Goal: Task Accomplishment & Management: Manage account settings

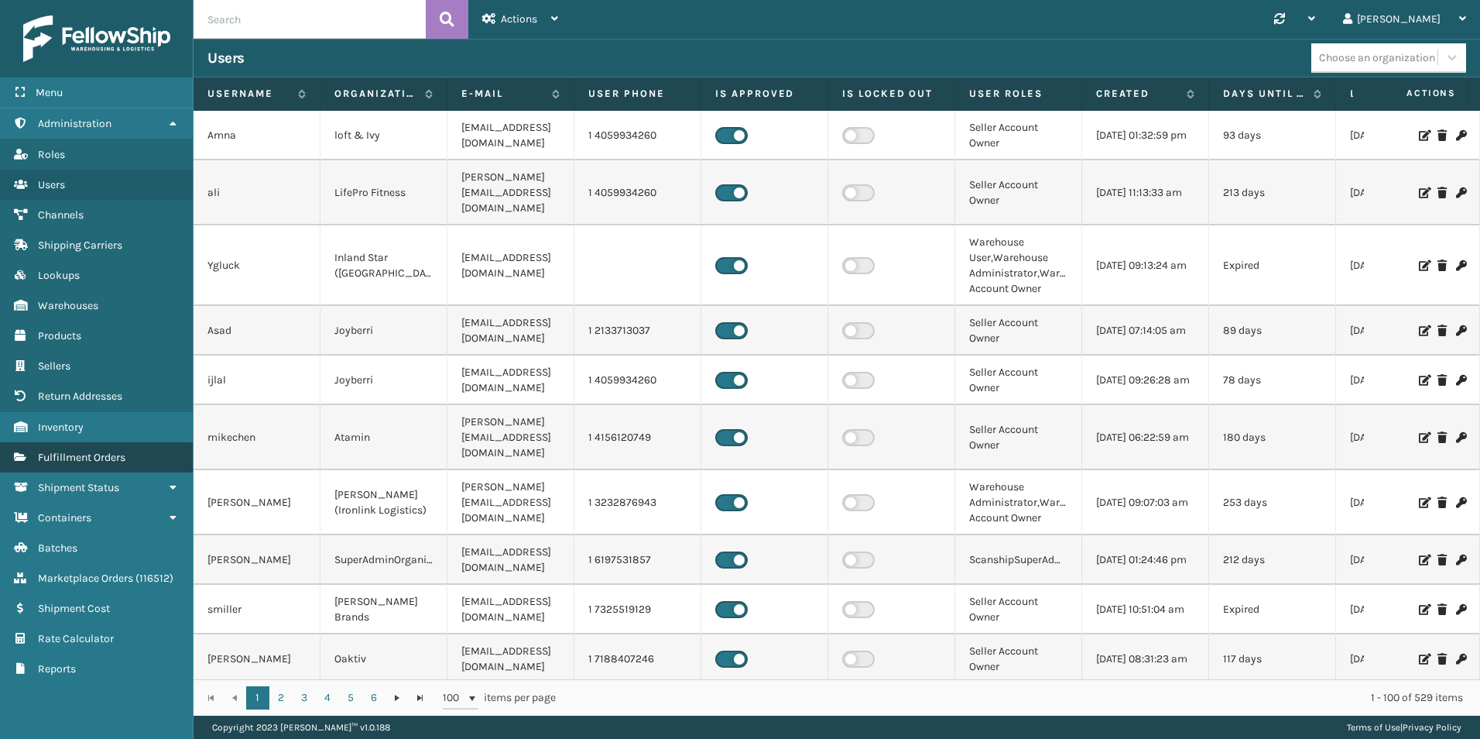
click at [112, 457] on span "Fulfillment Orders" at bounding box center [81, 457] width 87 height 13
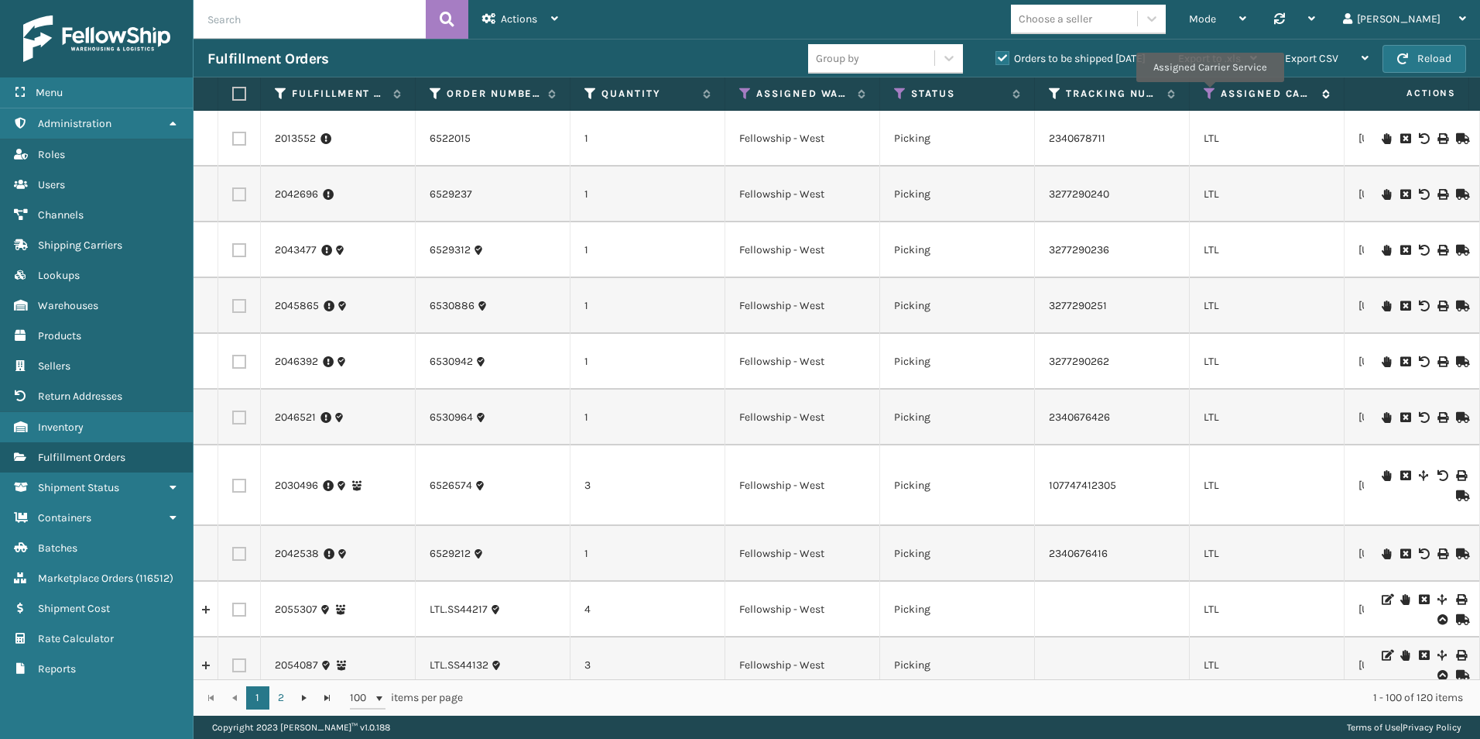
click at [1209, 93] on icon at bounding box center [1210, 94] width 12 height 14
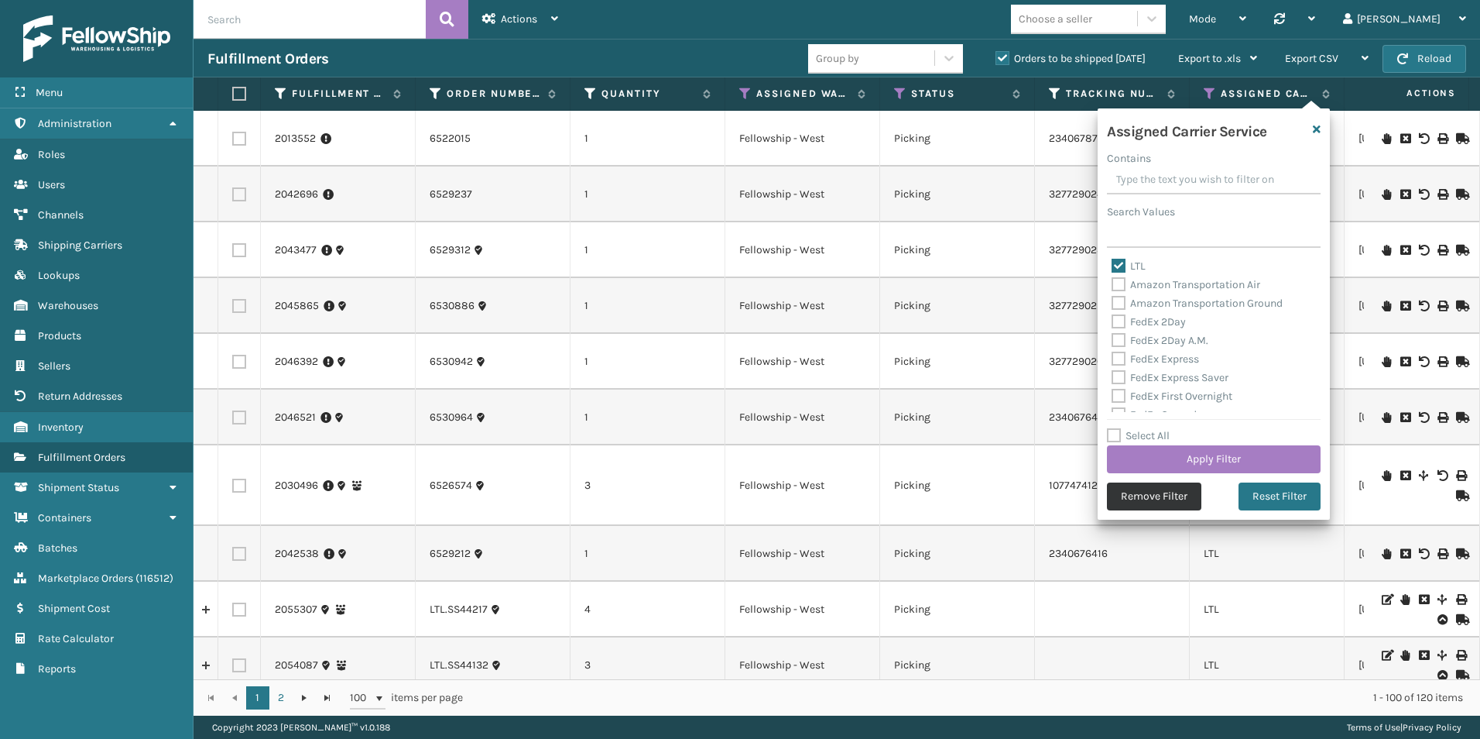
click at [1158, 496] on button "Remove Filter" at bounding box center [1154, 496] width 94 height 28
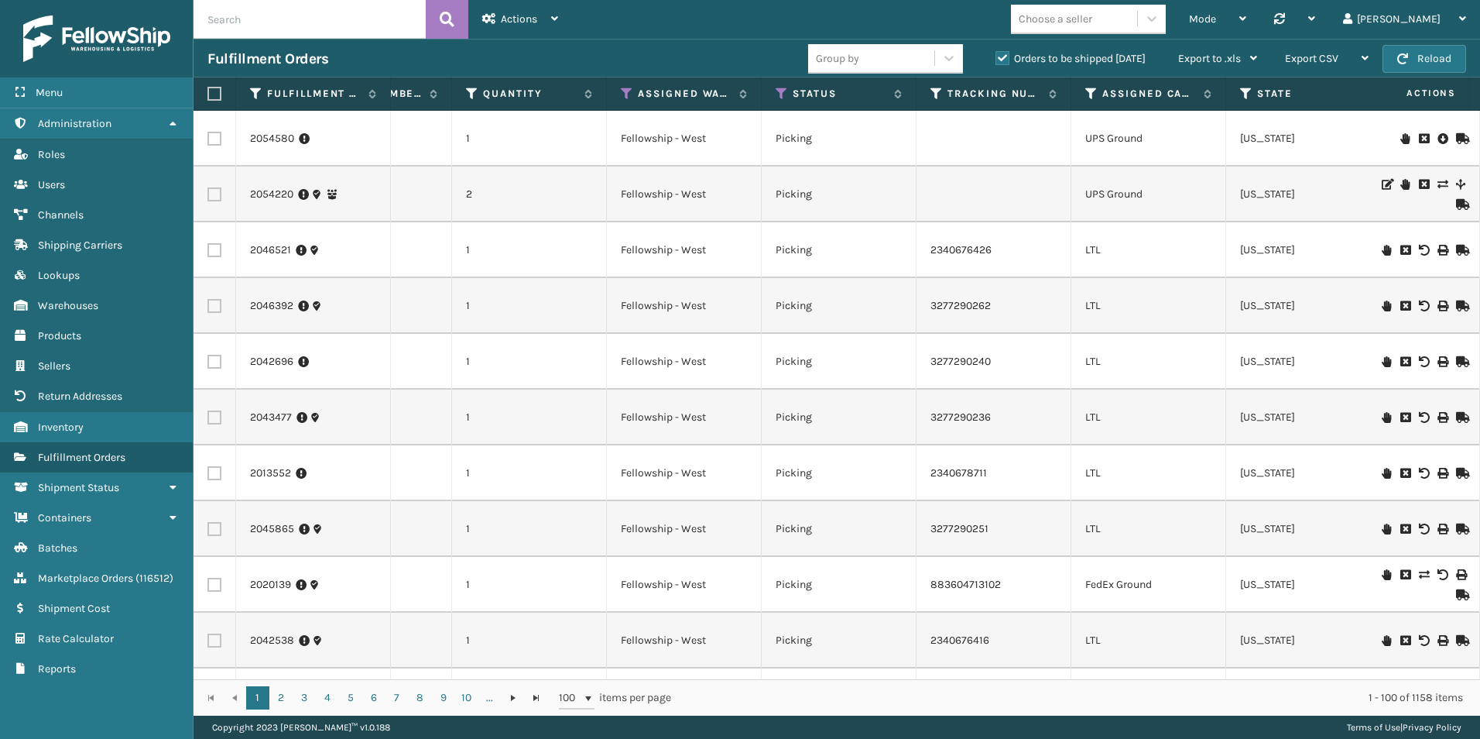
scroll to position [0, 138]
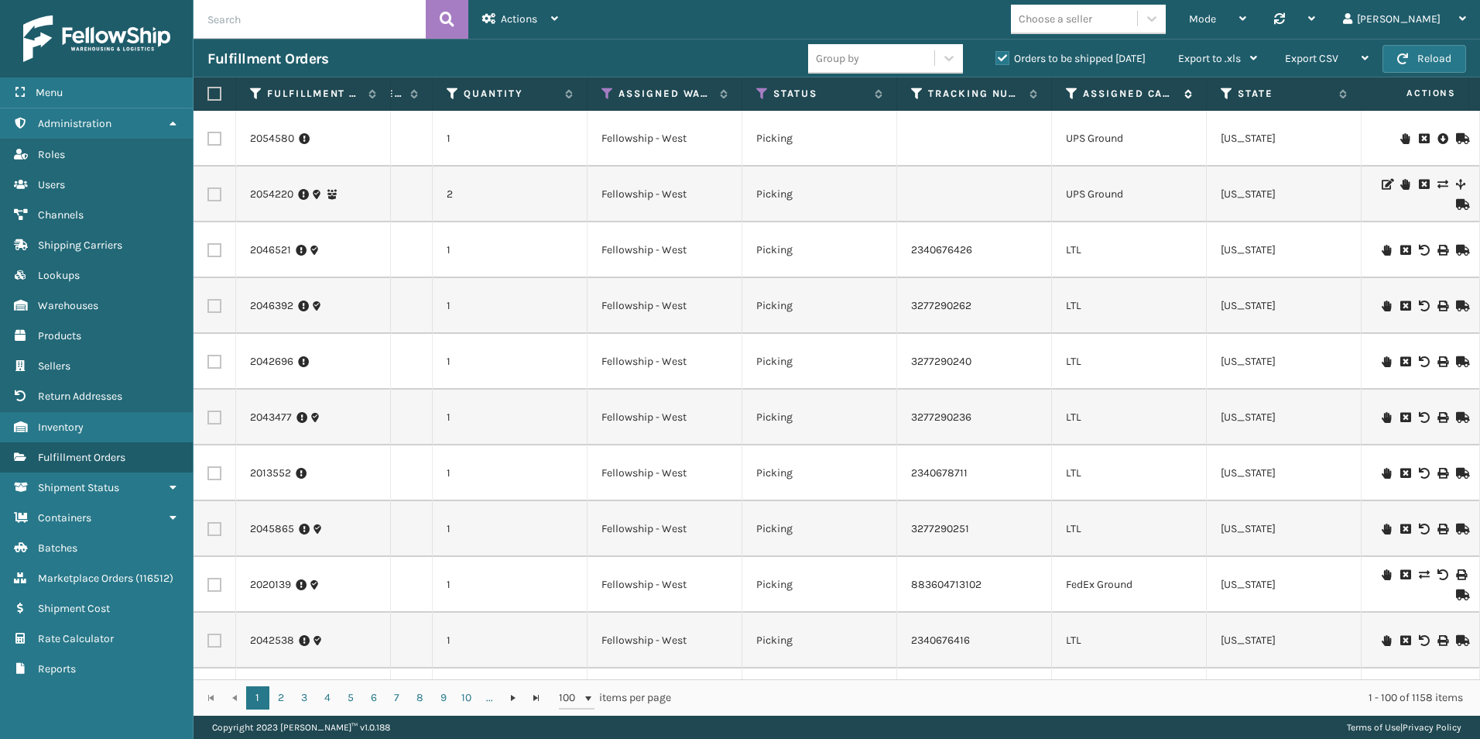
click at [1079, 92] on div "Assigned Carrier Service" at bounding box center [1129, 94] width 126 height 14
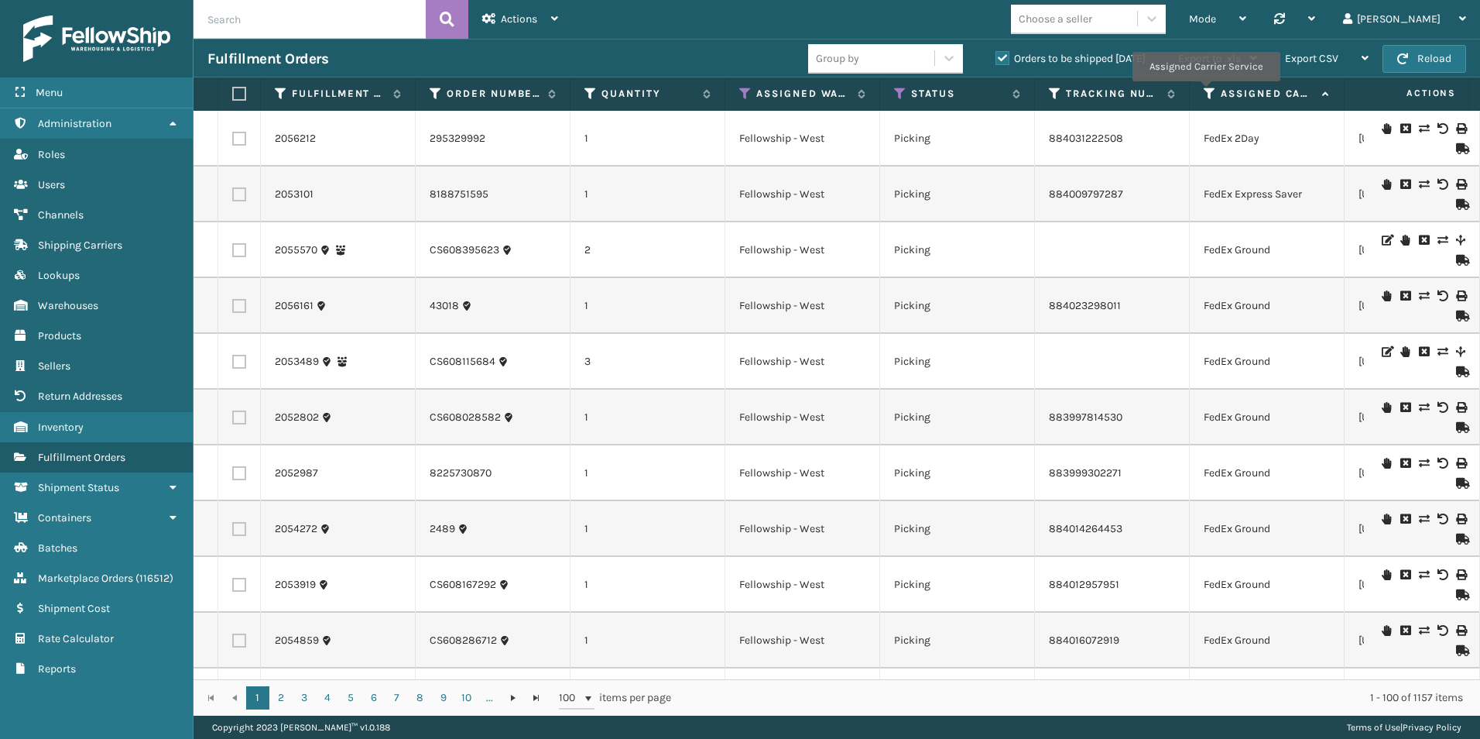
click at [1206, 92] on icon at bounding box center [1210, 94] width 12 height 14
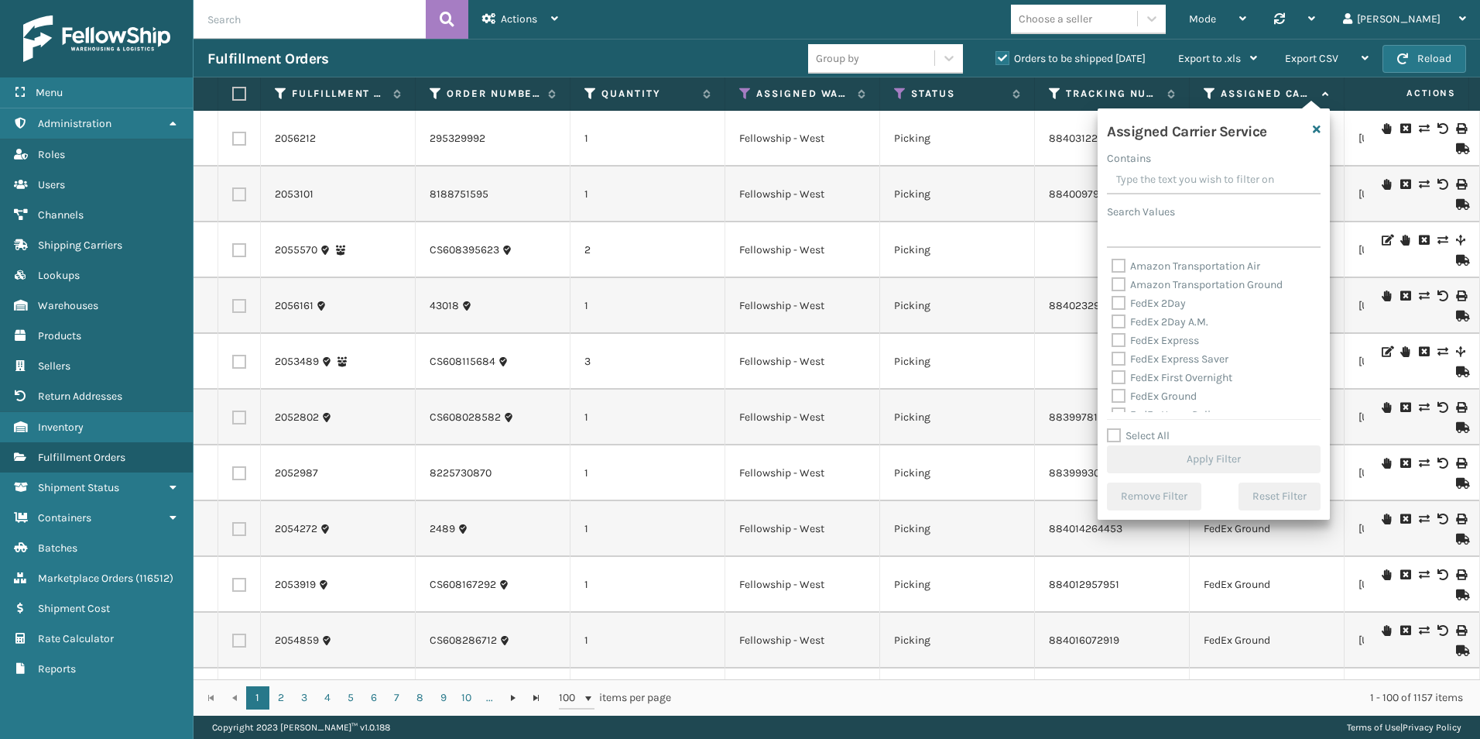
click at [1113, 430] on label "Select All" at bounding box center [1138, 435] width 63 height 13
click at [1113, 428] on input "Select All" at bounding box center [1223, 428] width 232 height 2
checkbox input "true"
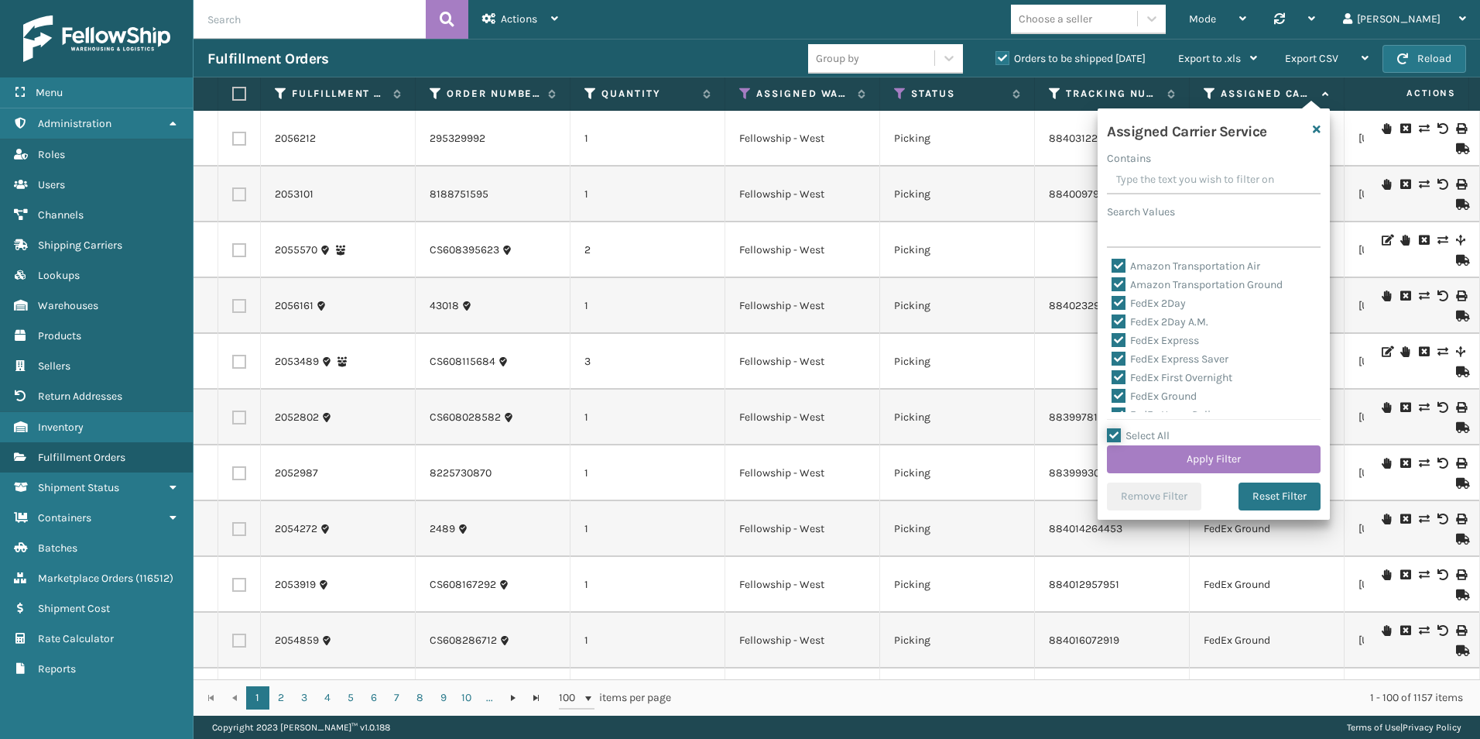
checkbox input "true"
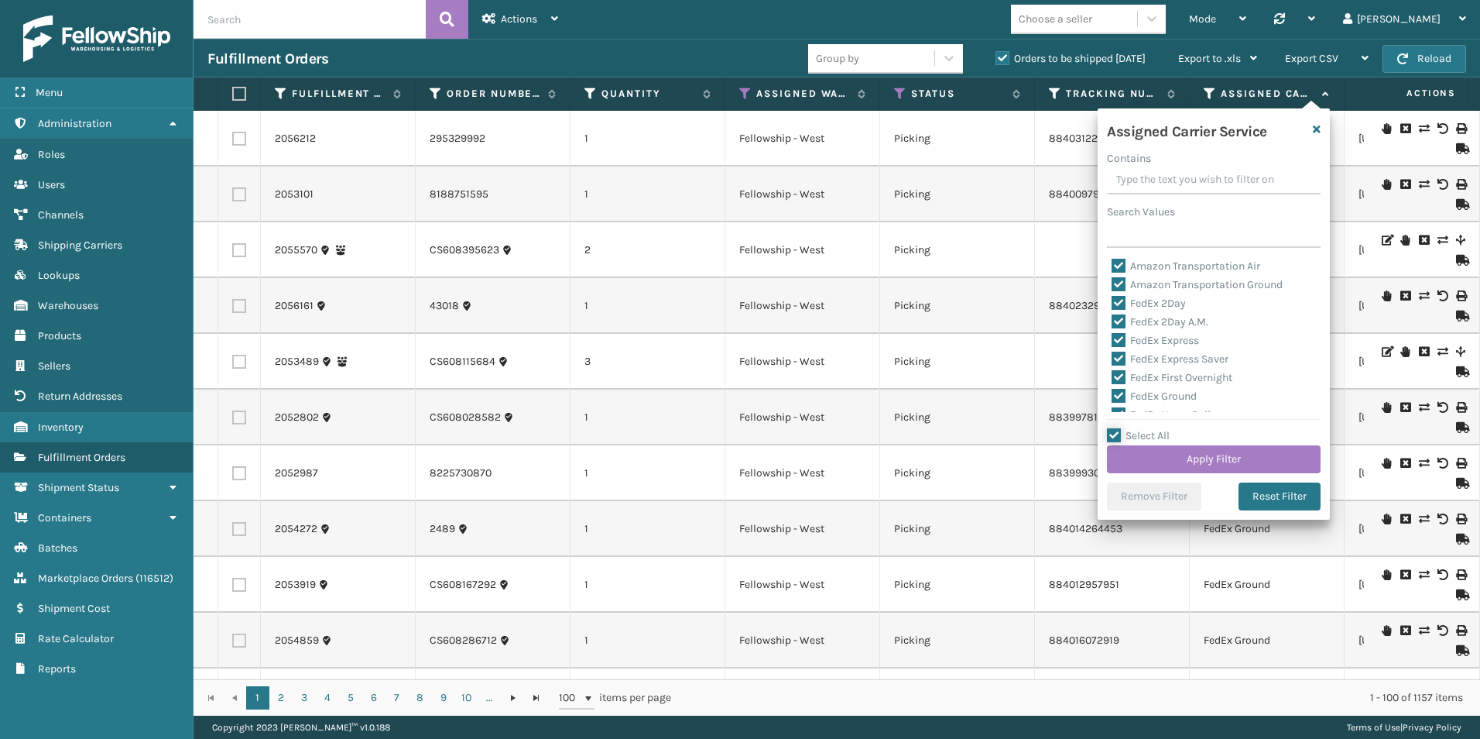
checkbox input "true"
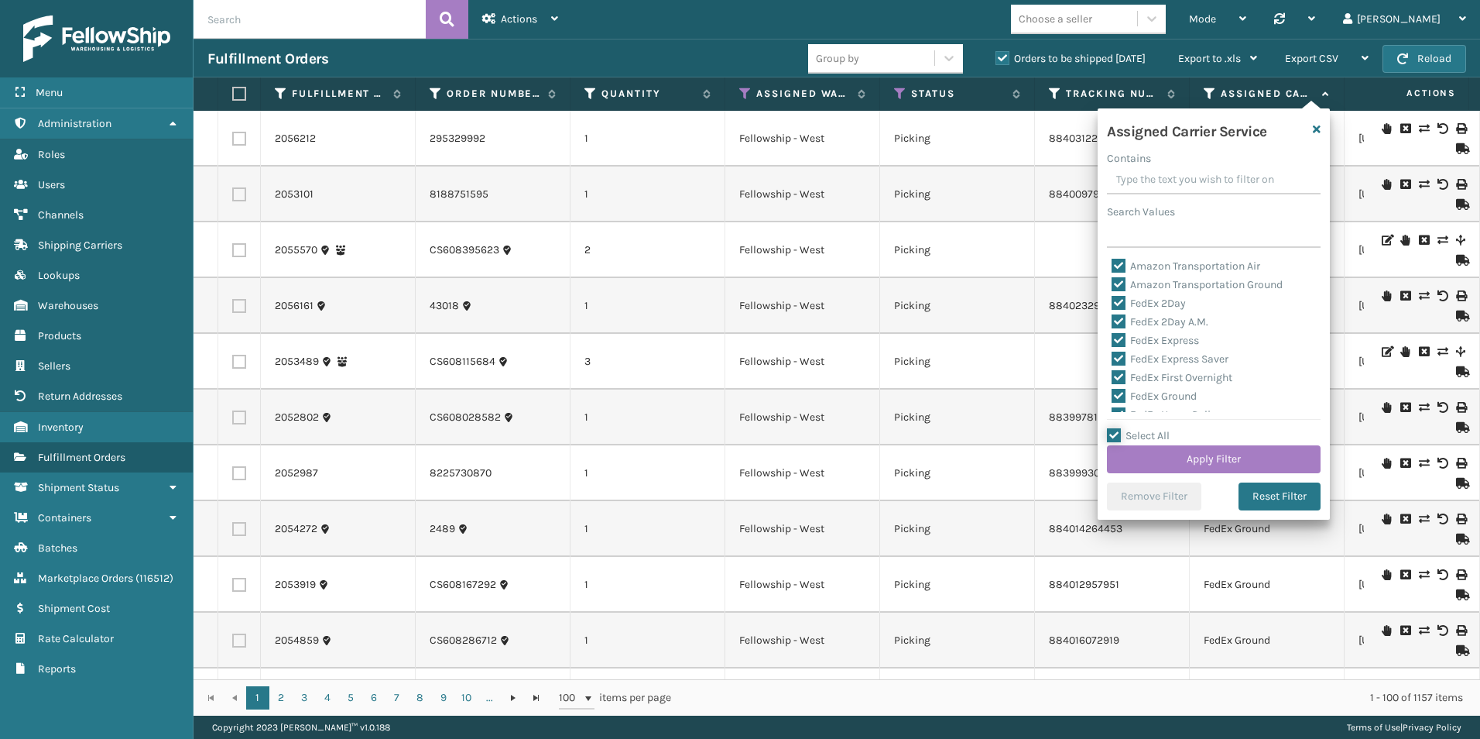
checkbox input "true"
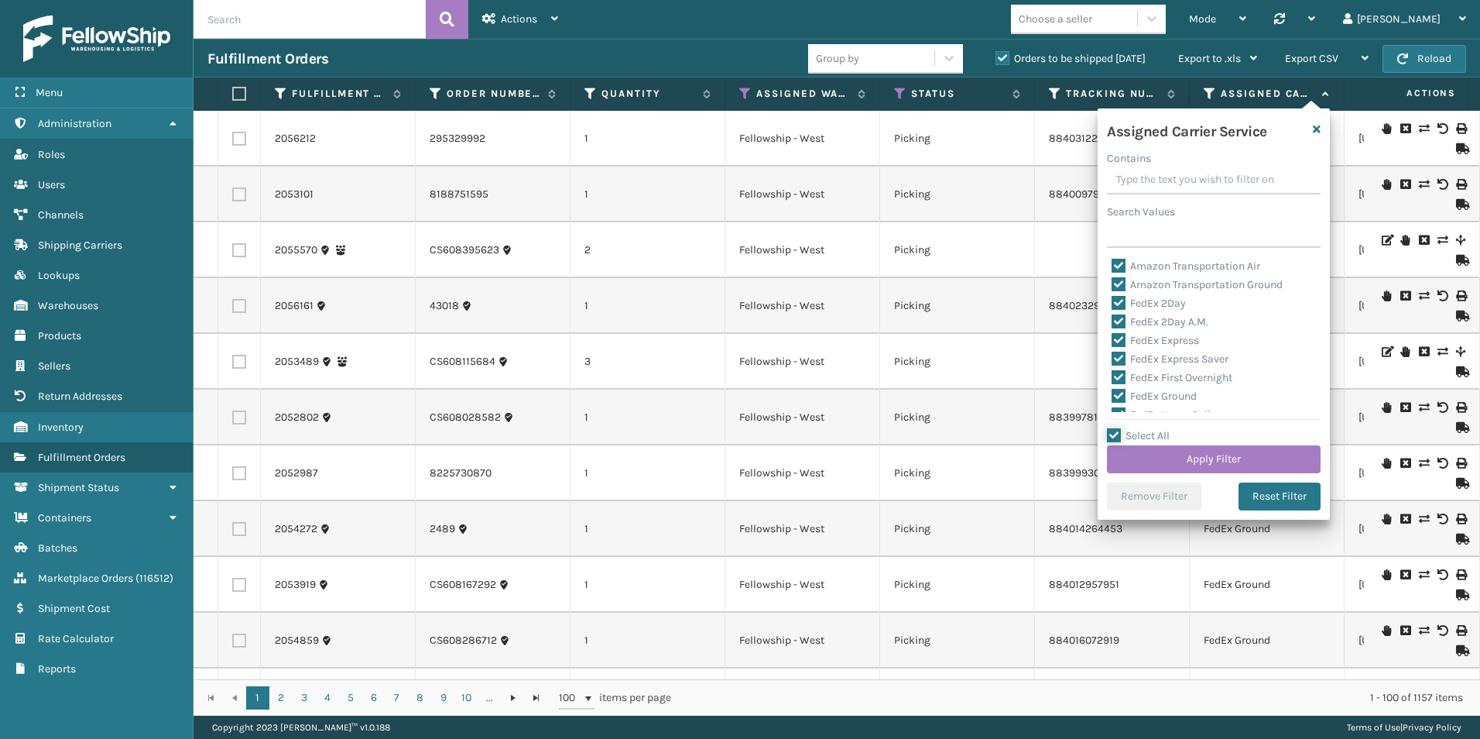
checkbox input "true"
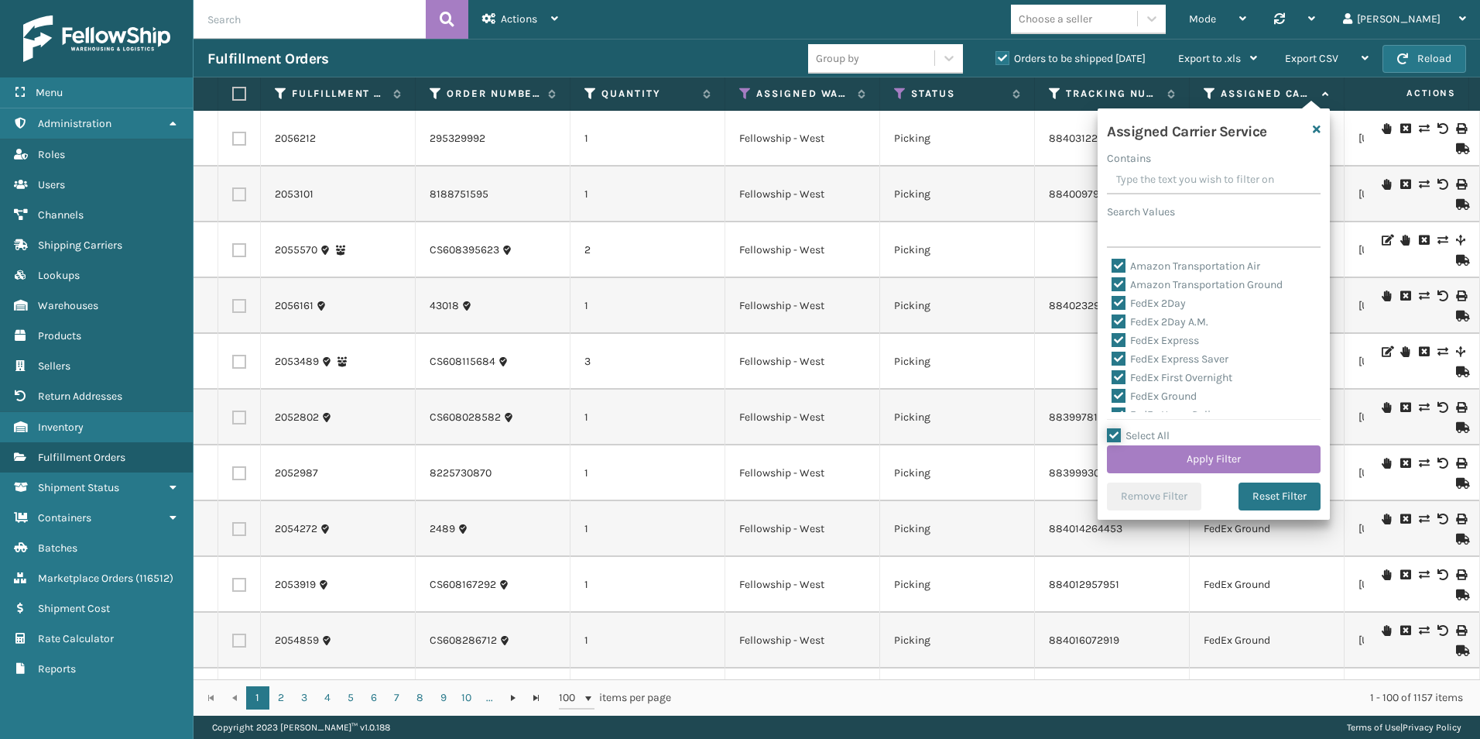
checkbox input "true"
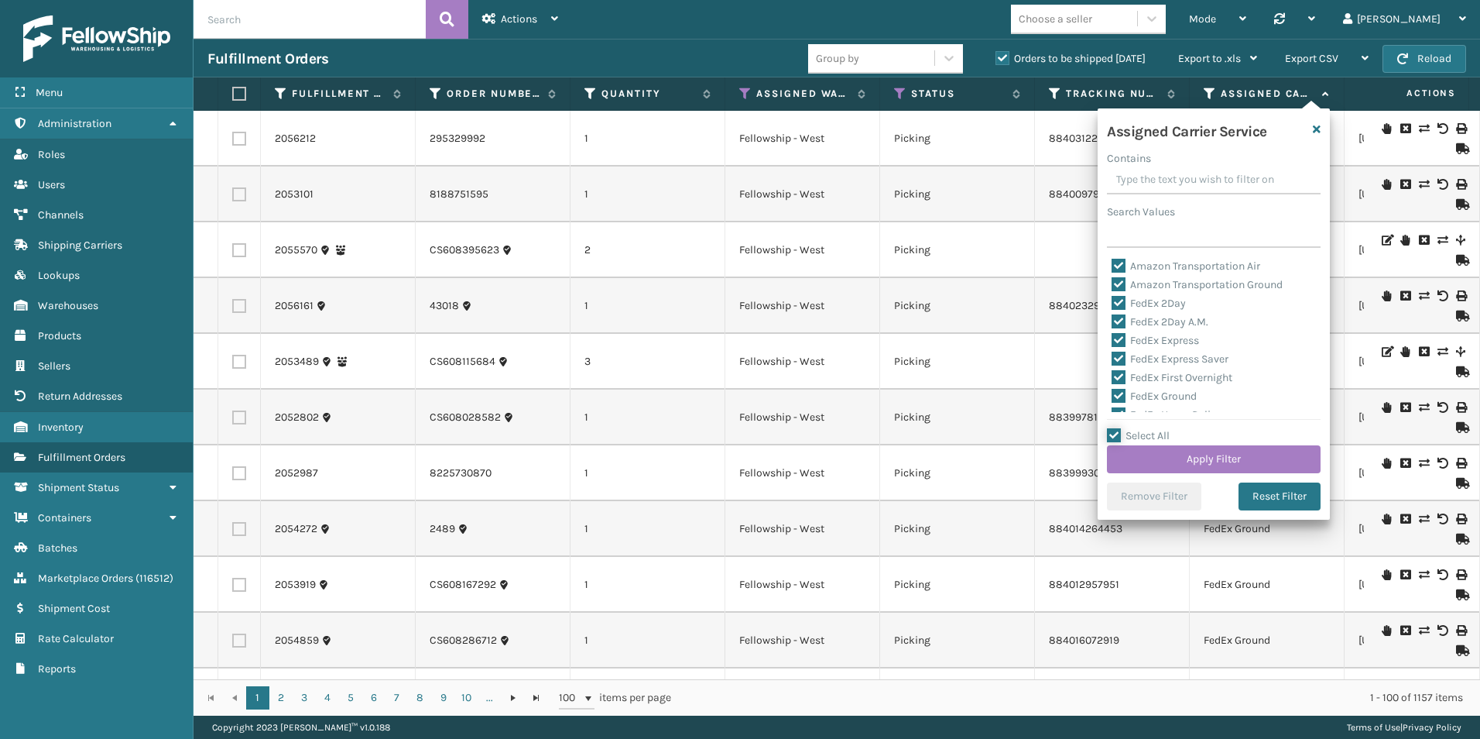
checkbox input "true"
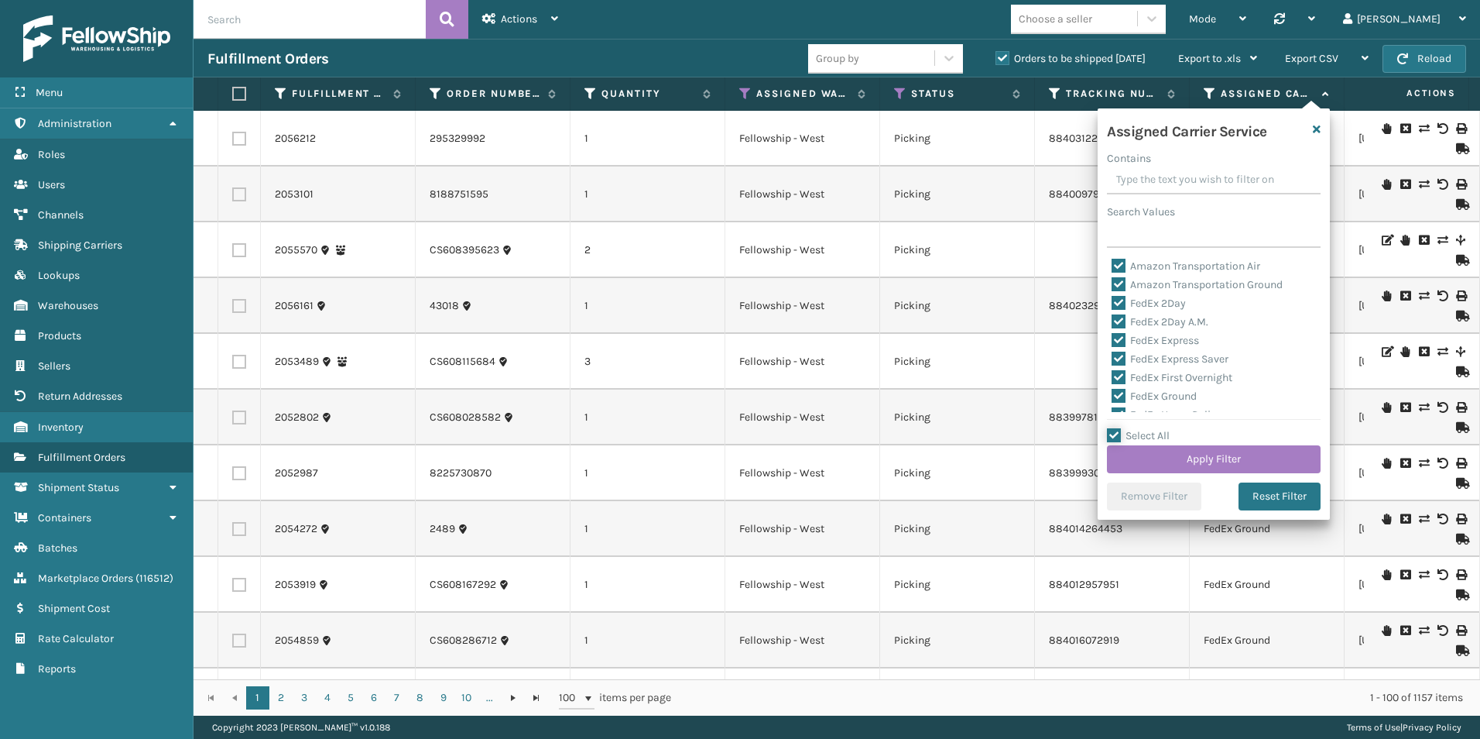
checkbox input "true"
click at [1119, 320] on label "LTL" at bounding box center [1129, 321] width 34 height 13
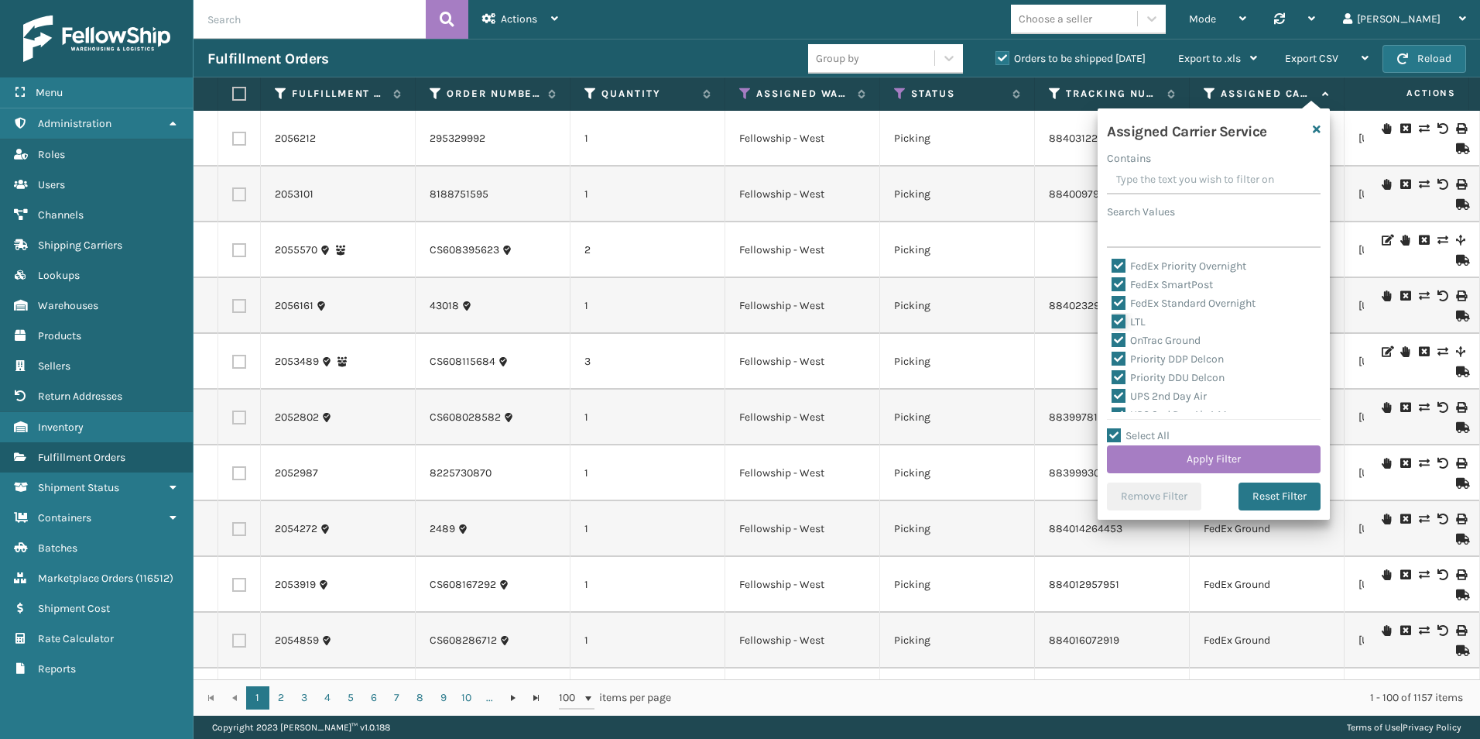
click at [1113, 320] on input "LTL" at bounding box center [1112, 318] width 1 height 10
checkbox input "false"
click at [1213, 457] on button "Apply Filter" at bounding box center [1214, 459] width 214 height 28
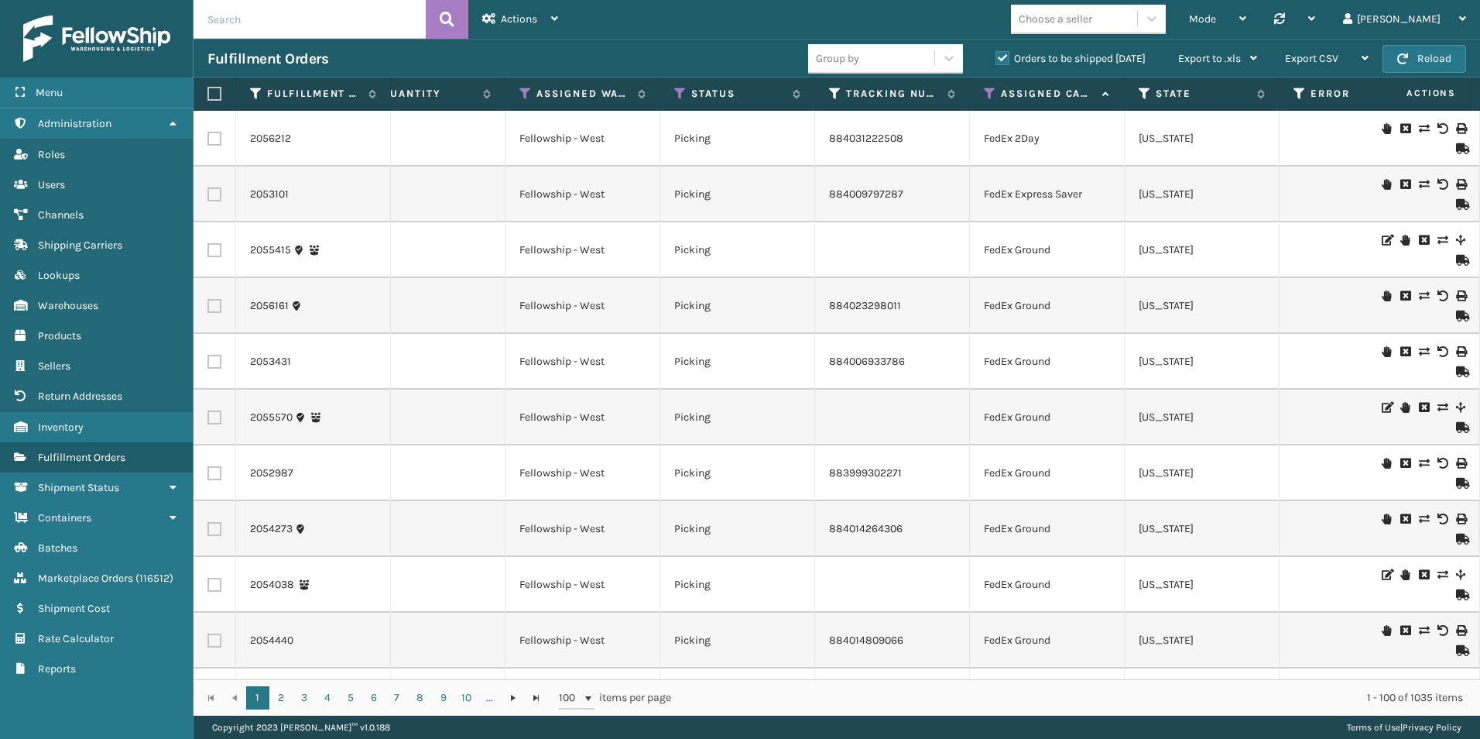
scroll to position [0, 218]
click at [990, 93] on icon at bounding box center [992, 94] width 12 height 14
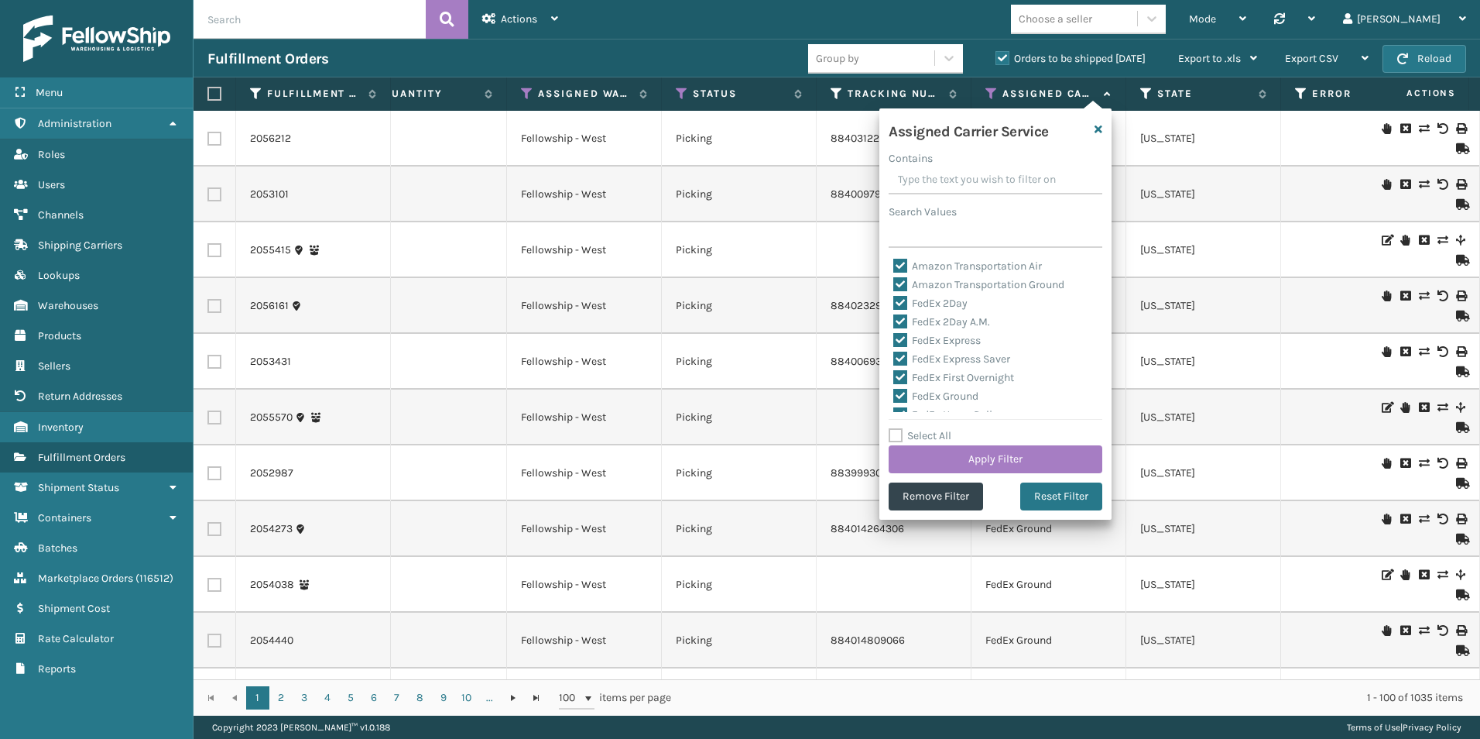
click at [974, 24] on div "Mode Regular Mode Picking Mode Labeling Mode Palletizing Mode Exit Scan Mode Ch…" at bounding box center [1026, 19] width 908 height 39
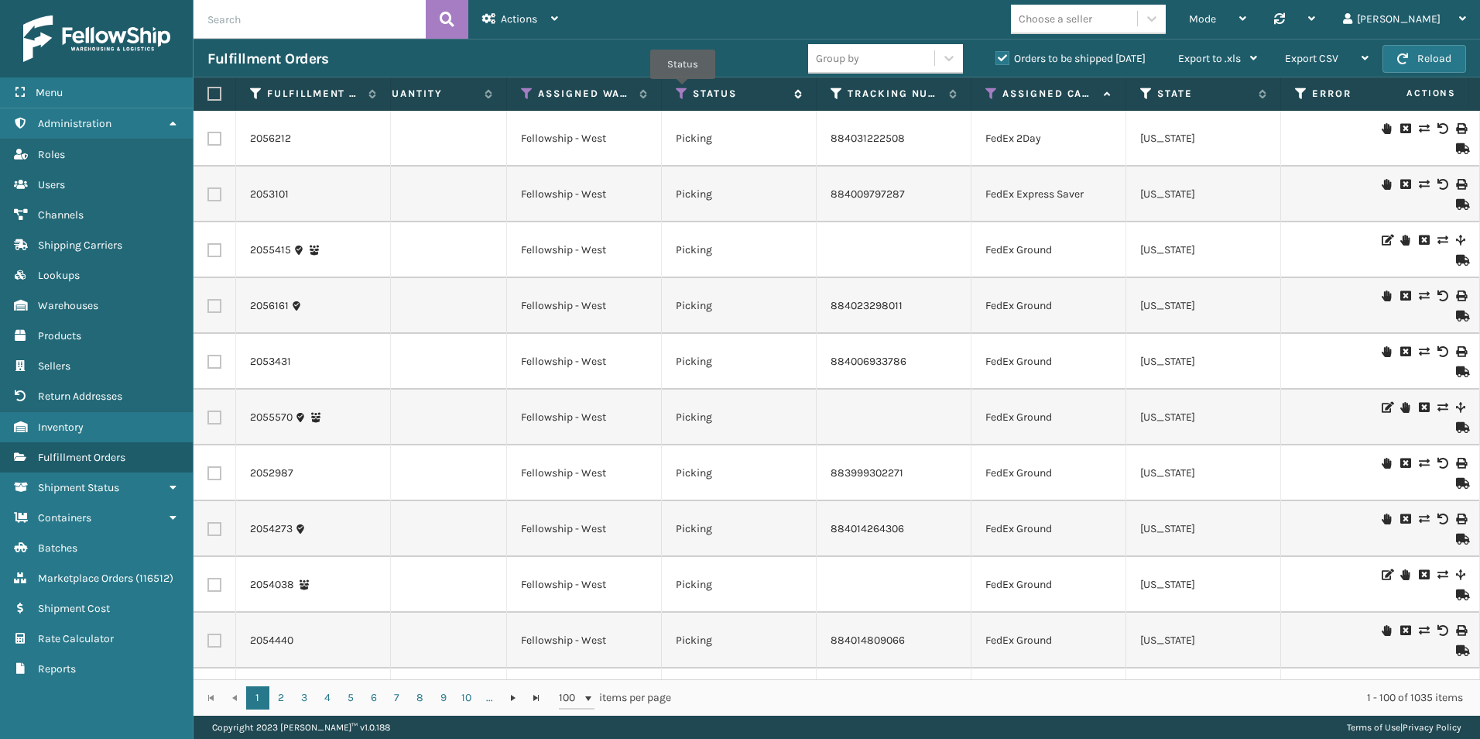
click at [683, 90] on icon at bounding box center [682, 94] width 12 height 14
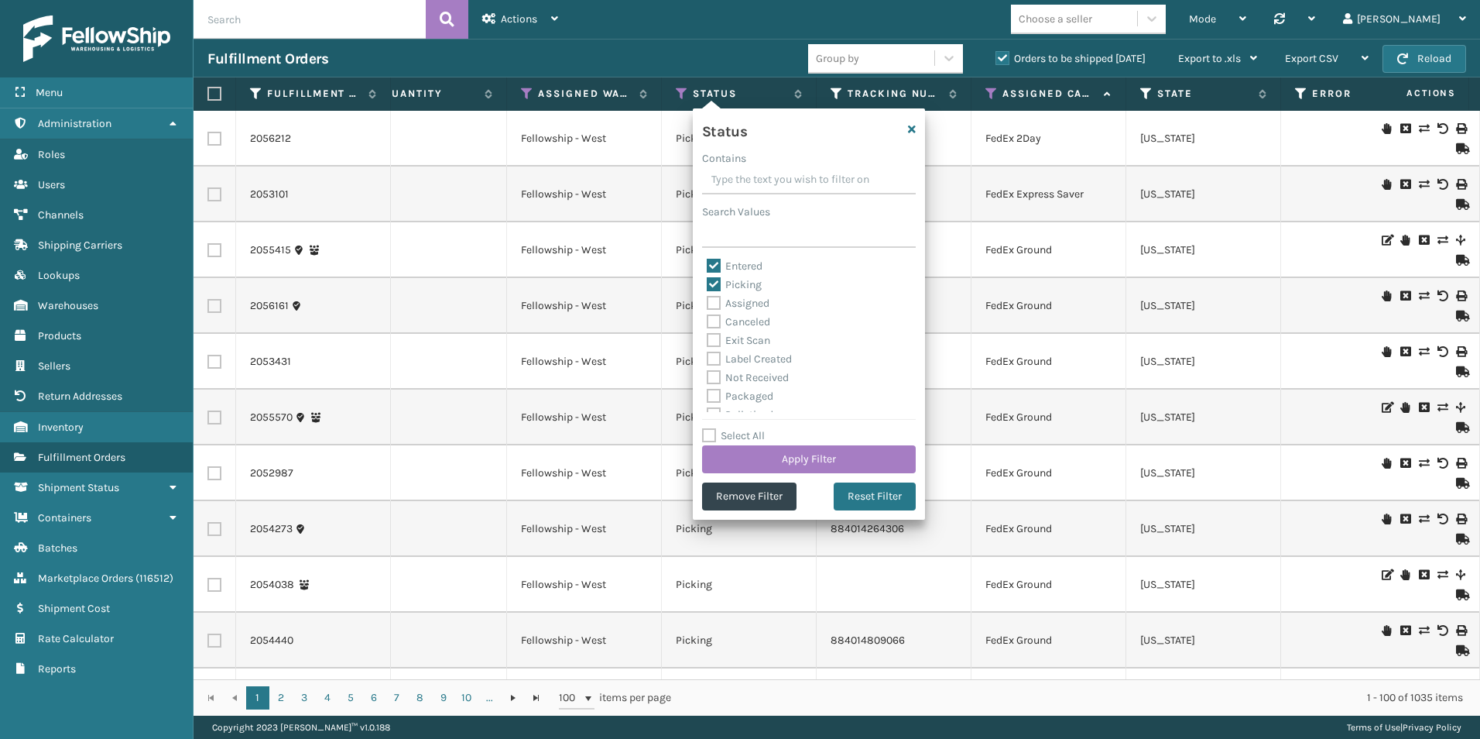
click at [712, 283] on label "Picking" at bounding box center [734, 284] width 55 height 13
click at [708, 283] on input "Picking" at bounding box center [707, 281] width 1 height 10
checkbox input "false"
click at [831, 459] on button "Apply Filter" at bounding box center [809, 459] width 214 height 28
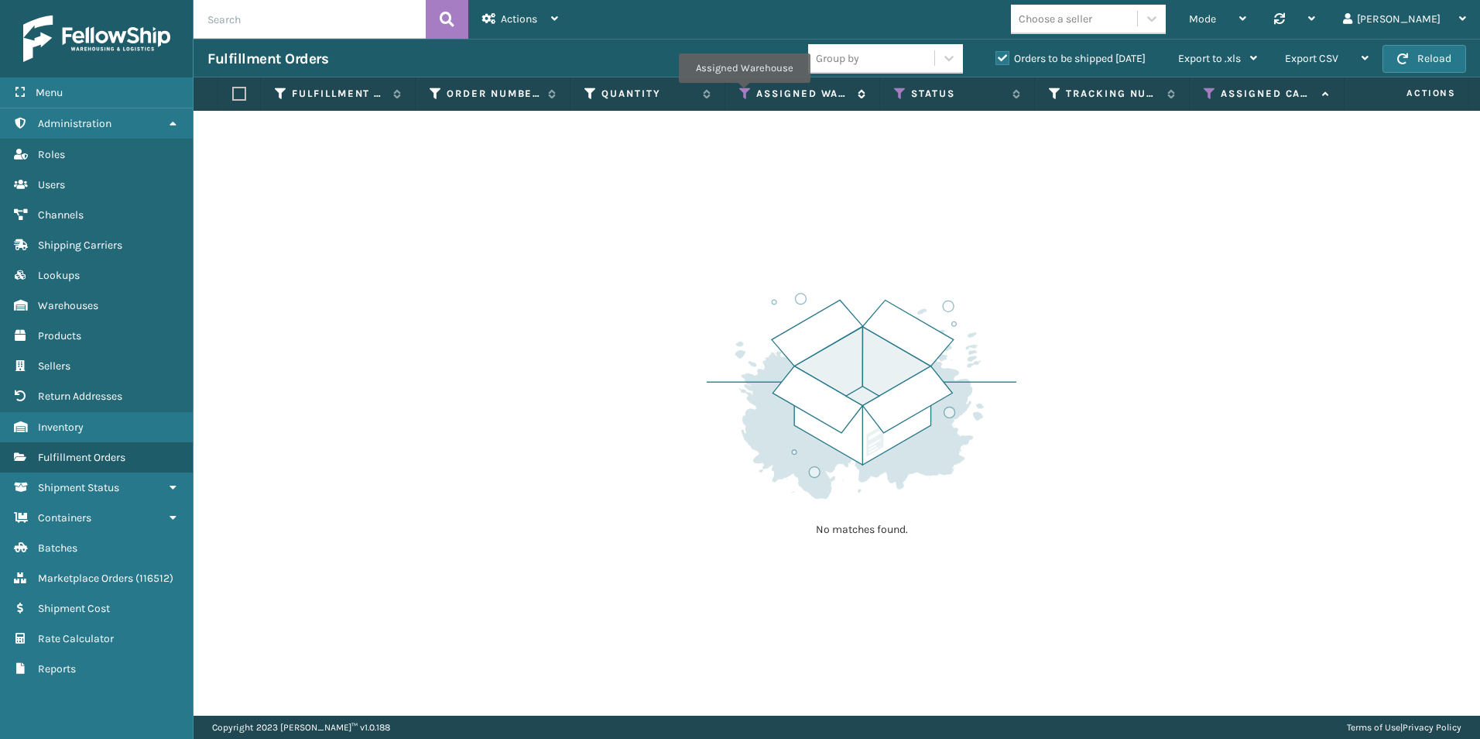
click at [744, 94] on icon at bounding box center [745, 94] width 12 height 14
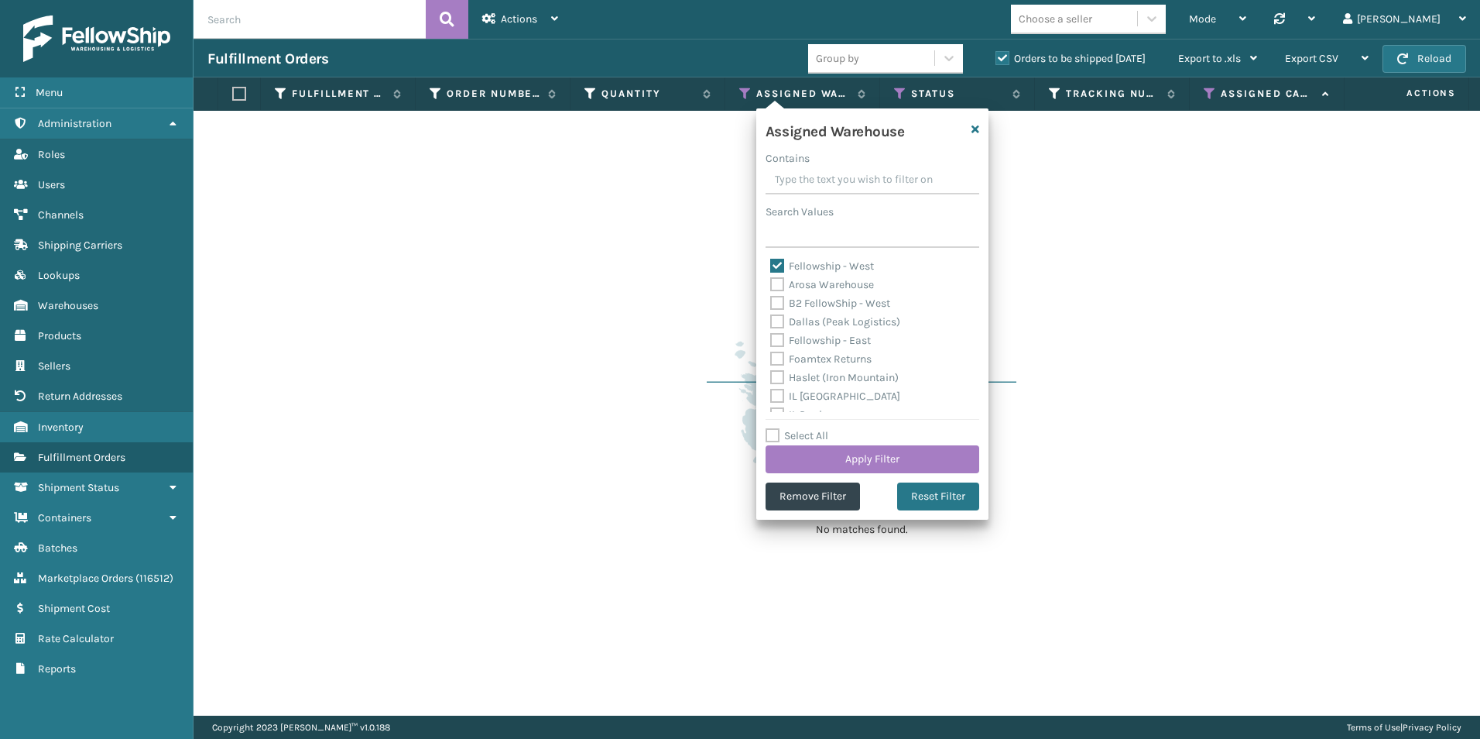
click at [564, 441] on div "No matches found." at bounding box center [837, 413] width 1287 height 605
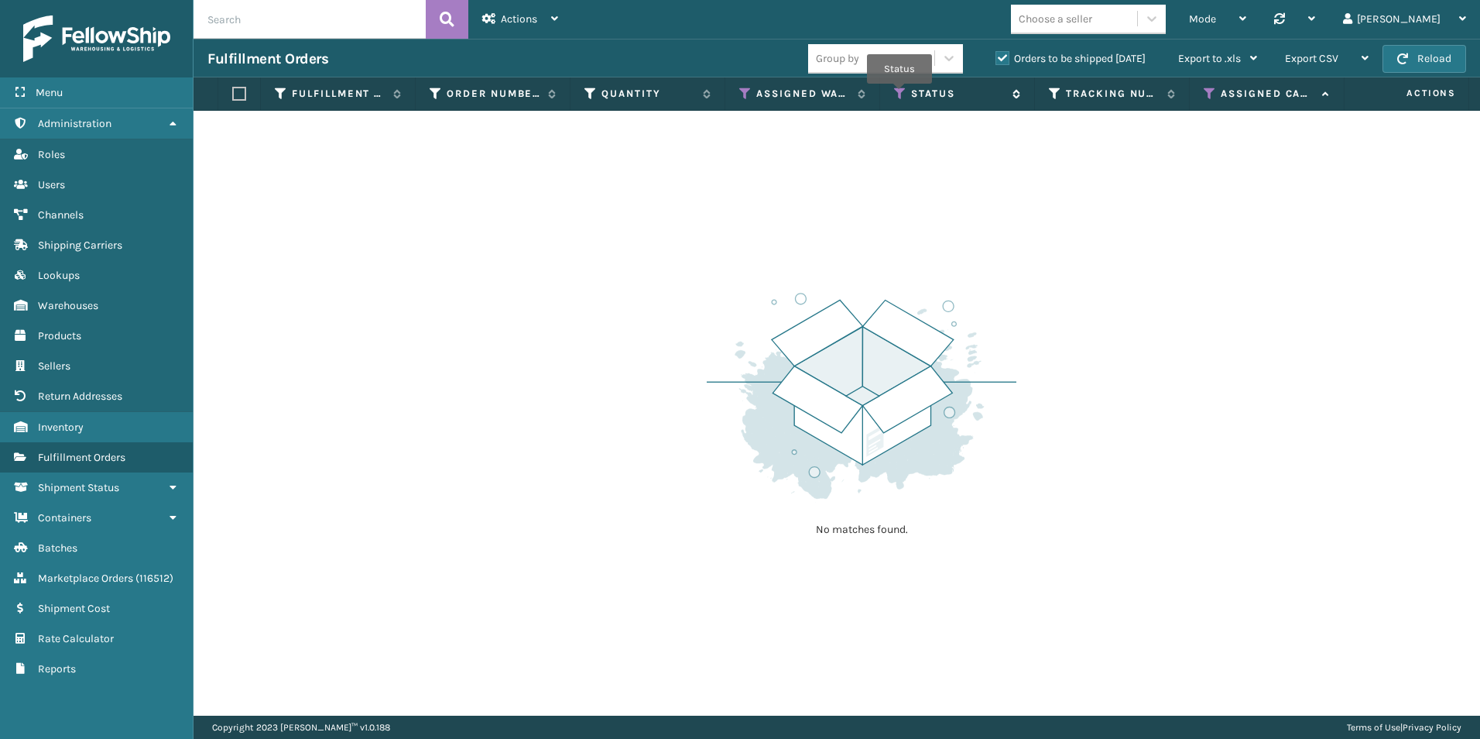
click at [900, 94] on icon at bounding box center [900, 94] width 12 height 14
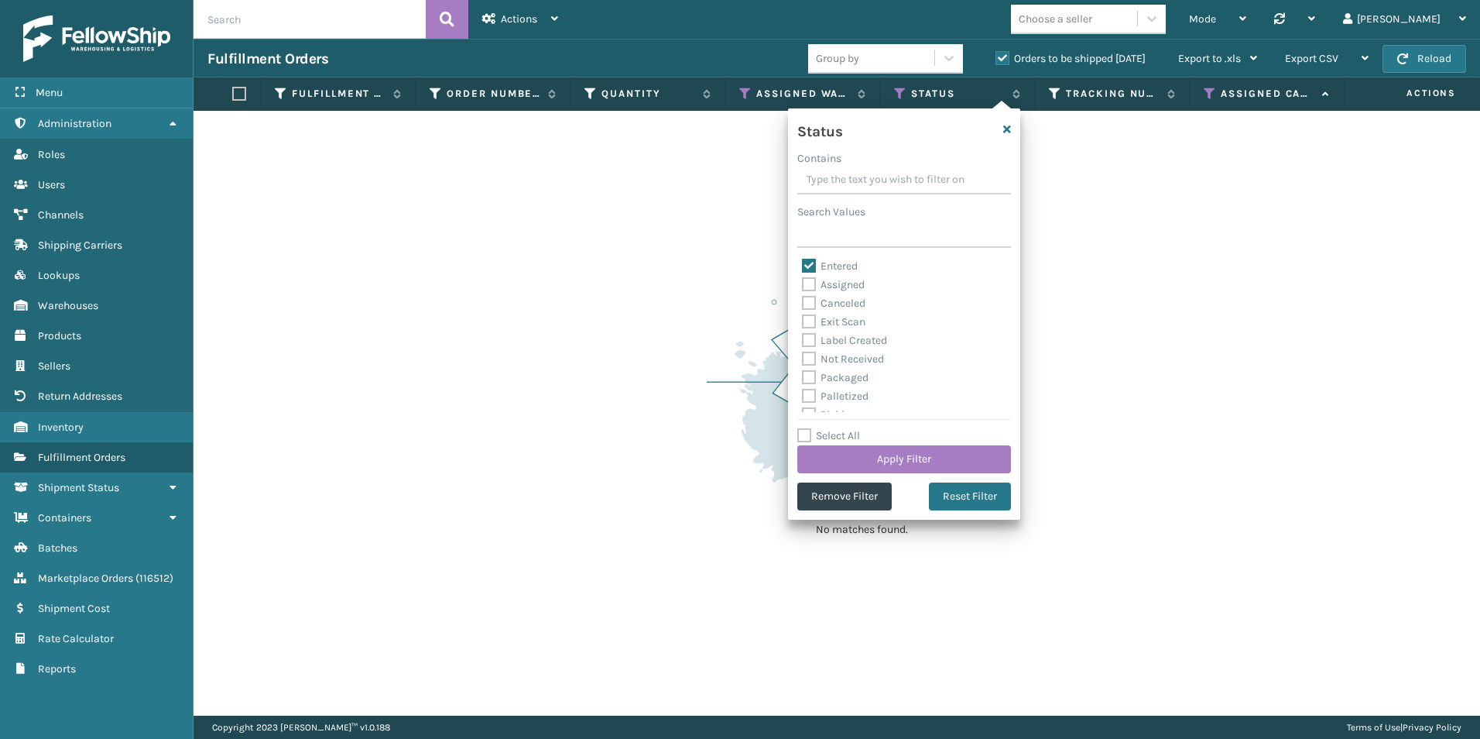
click at [811, 283] on label "Assigned" at bounding box center [833, 284] width 63 height 13
click at [803, 283] on input "Assigned" at bounding box center [802, 281] width 1 height 10
checkbox input "true"
click at [889, 442] on div "Select All Apply Filter" at bounding box center [905, 450] width 214 height 46
click at [892, 450] on button "Apply Filter" at bounding box center [905, 459] width 214 height 28
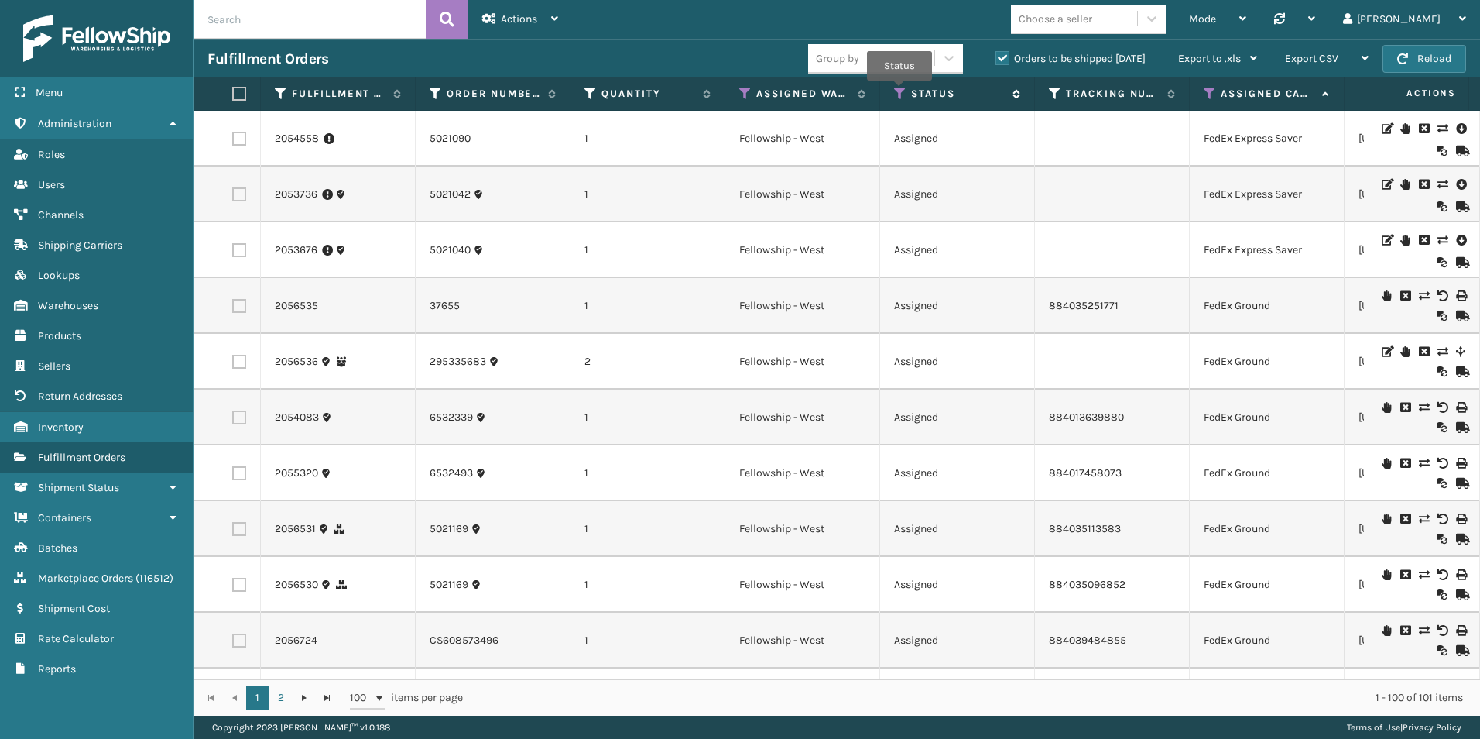
drag, startPoint x: 899, startPoint y: 91, endPoint x: 905, endPoint y: 99, distance: 10.5
click at [899, 90] on icon at bounding box center [900, 94] width 12 height 14
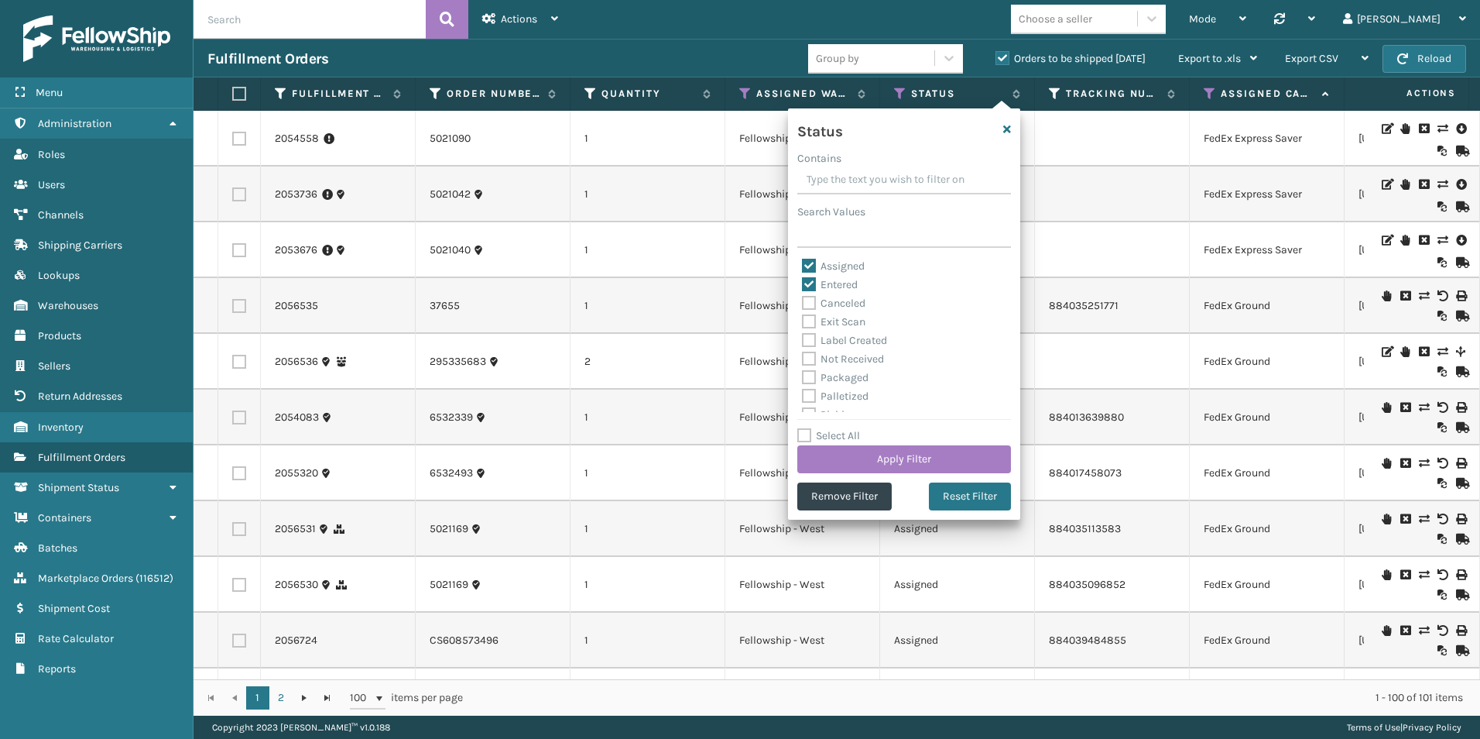
click at [810, 264] on label "Assigned" at bounding box center [833, 265] width 63 height 13
click at [803, 264] on input "Assigned" at bounding box center [802, 262] width 1 height 10
checkbox input "false"
click at [811, 282] on label "Entered" at bounding box center [830, 284] width 56 height 13
click at [803, 282] on input "Entered" at bounding box center [802, 281] width 1 height 10
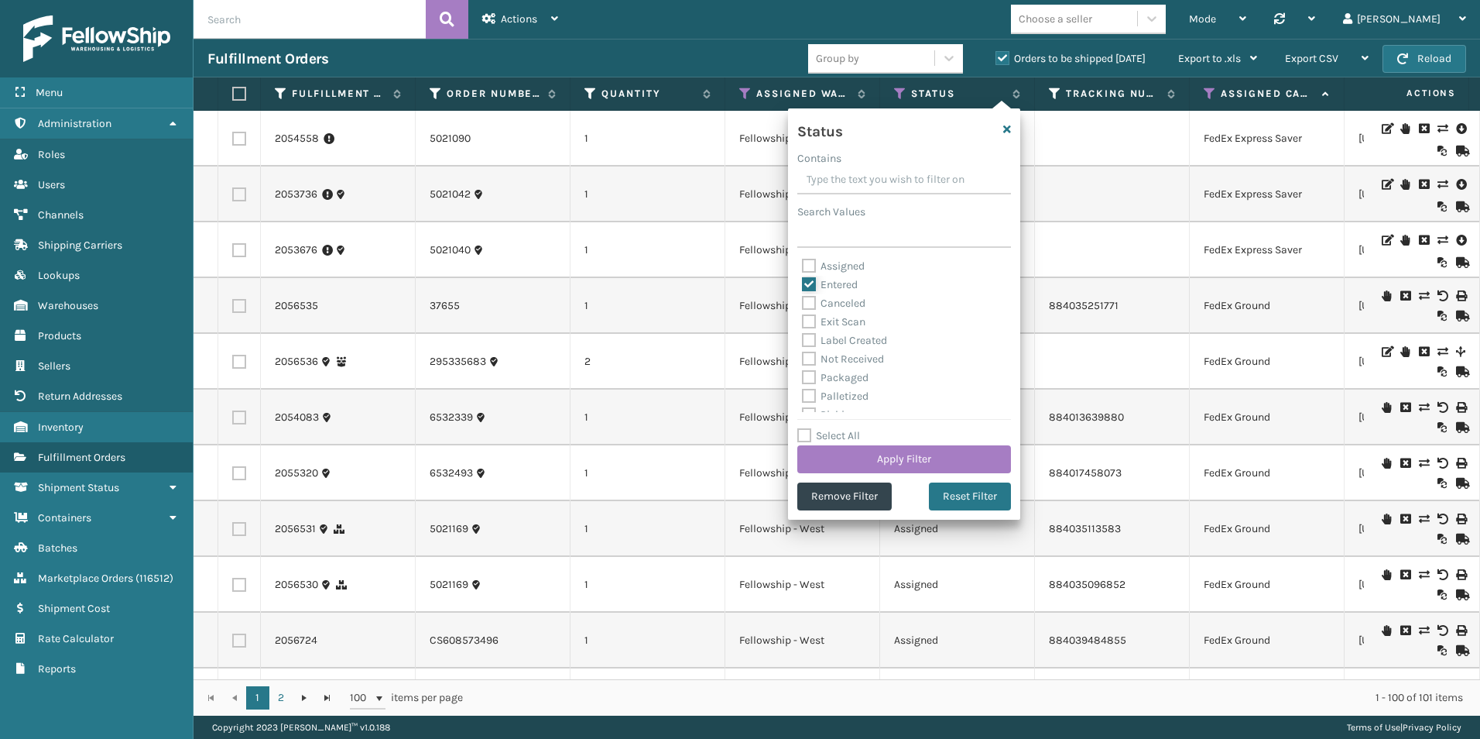
checkbox input "false"
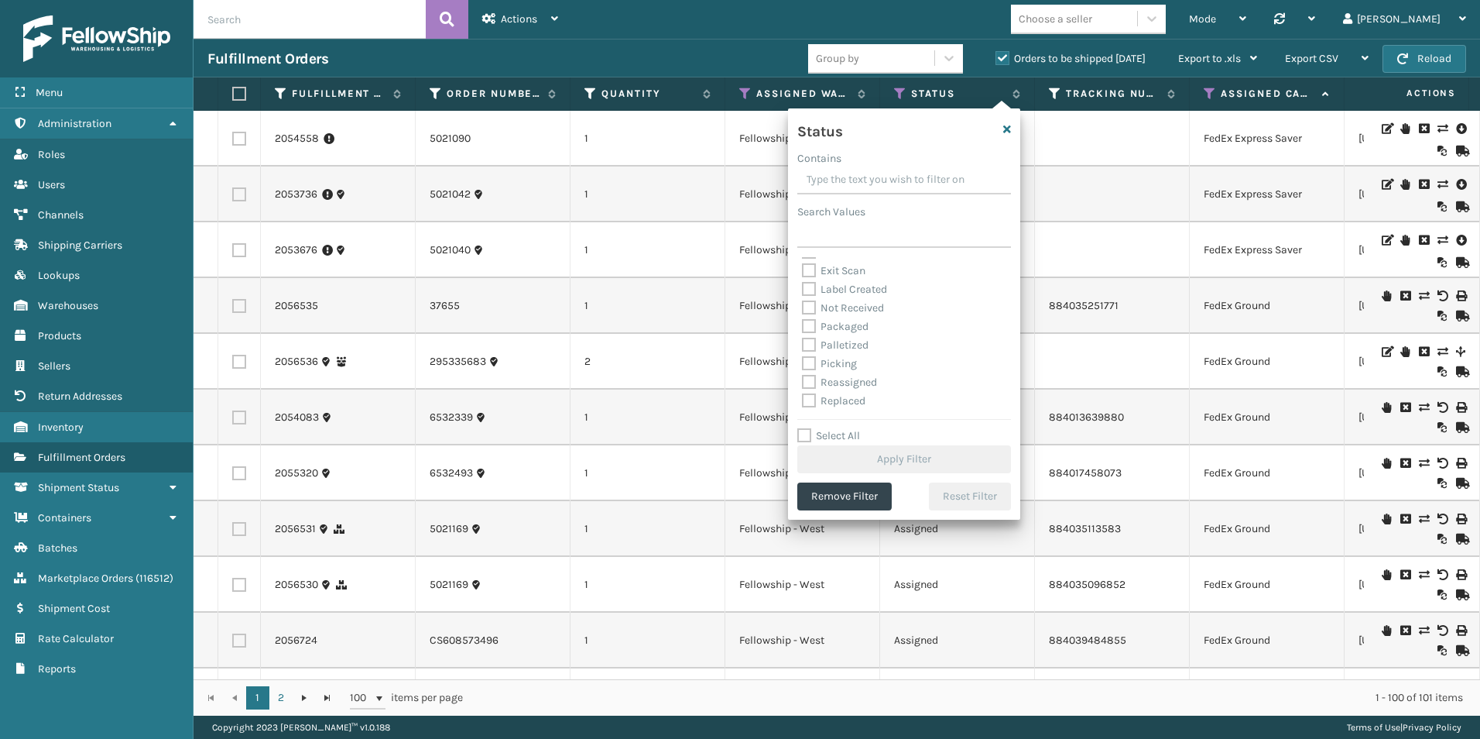
scroll to position [77, 0]
drag, startPoint x: 805, startPoint y: 335, endPoint x: 856, endPoint y: 355, distance: 55.2
click at [808, 335] on label "Picking" at bounding box center [829, 337] width 55 height 13
click at [803, 335] on input "Picking" at bounding box center [802, 333] width 1 height 10
checkbox input "true"
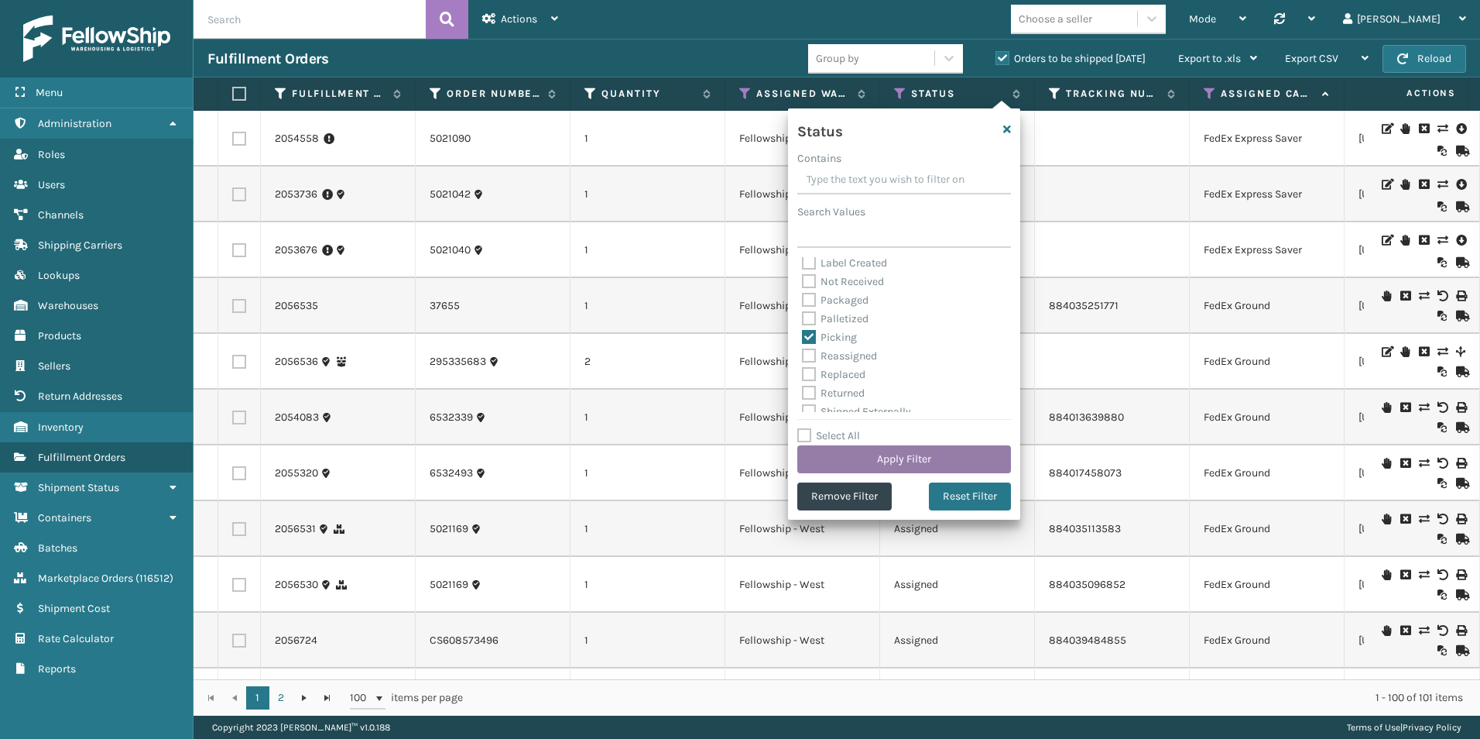
click at [908, 458] on button "Apply Filter" at bounding box center [905, 459] width 214 height 28
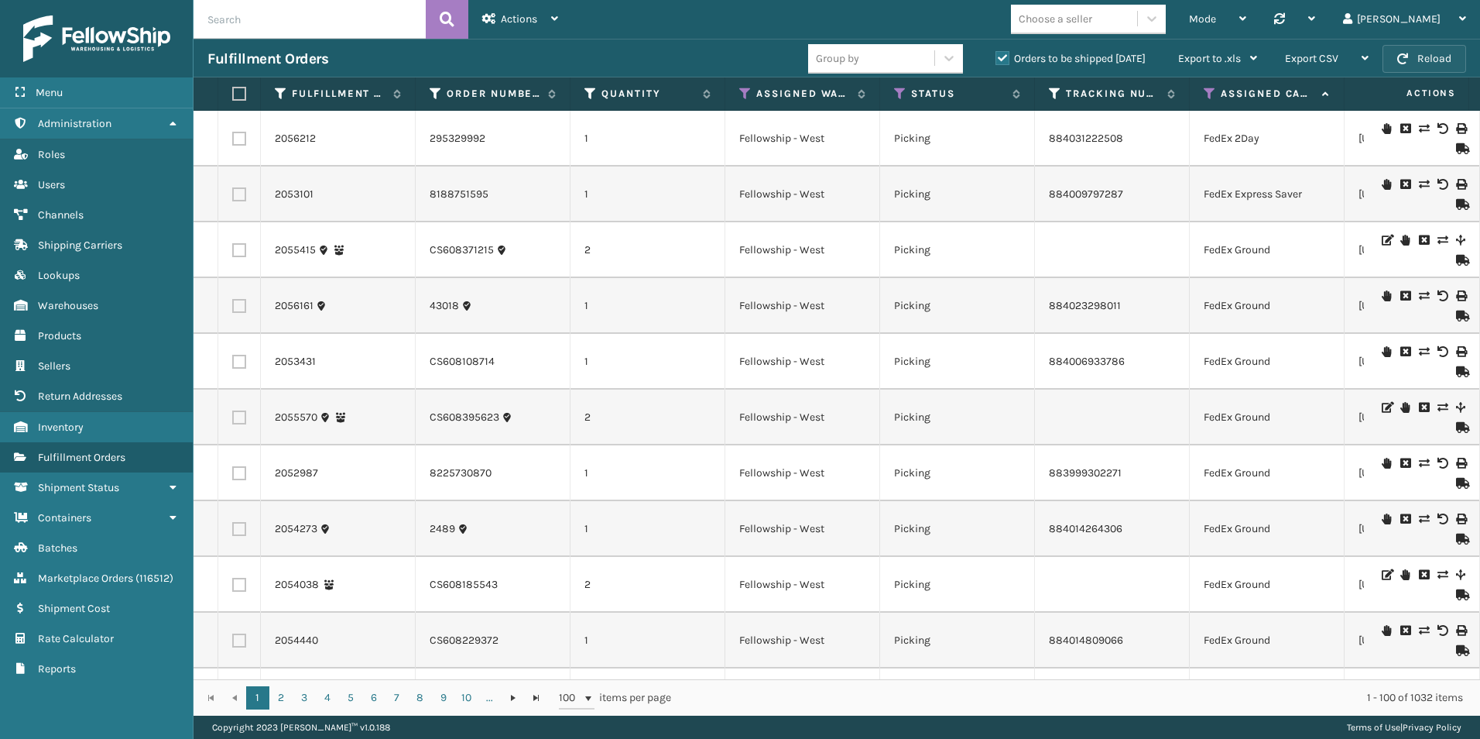
click at [1402, 64] on button "Reload" at bounding box center [1425, 59] width 84 height 28
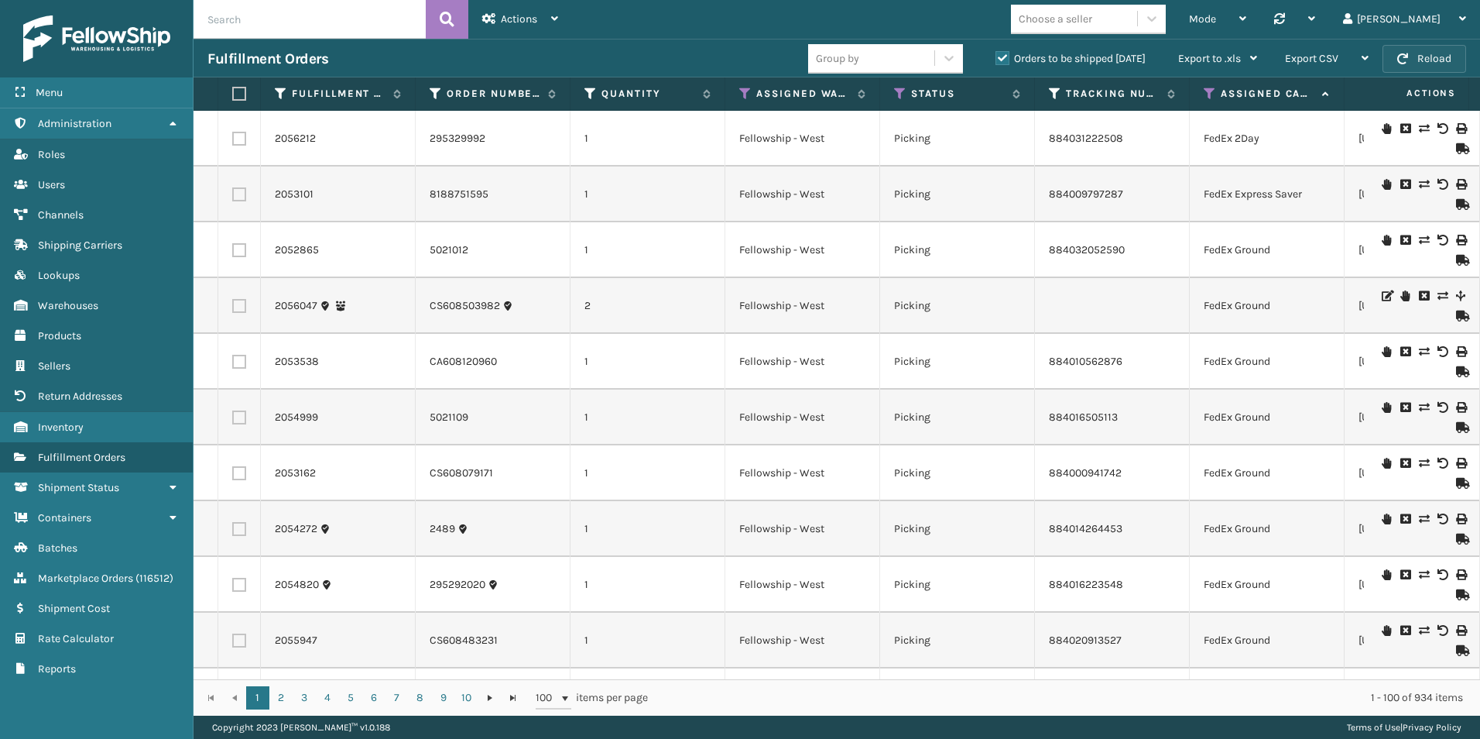
click at [1422, 68] on button "Reload" at bounding box center [1425, 59] width 84 height 28
click at [1395, 59] on button "Reload" at bounding box center [1425, 59] width 84 height 28
click at [243, 21] on input "text" at bounding box center [310, 19] width 232 height 39
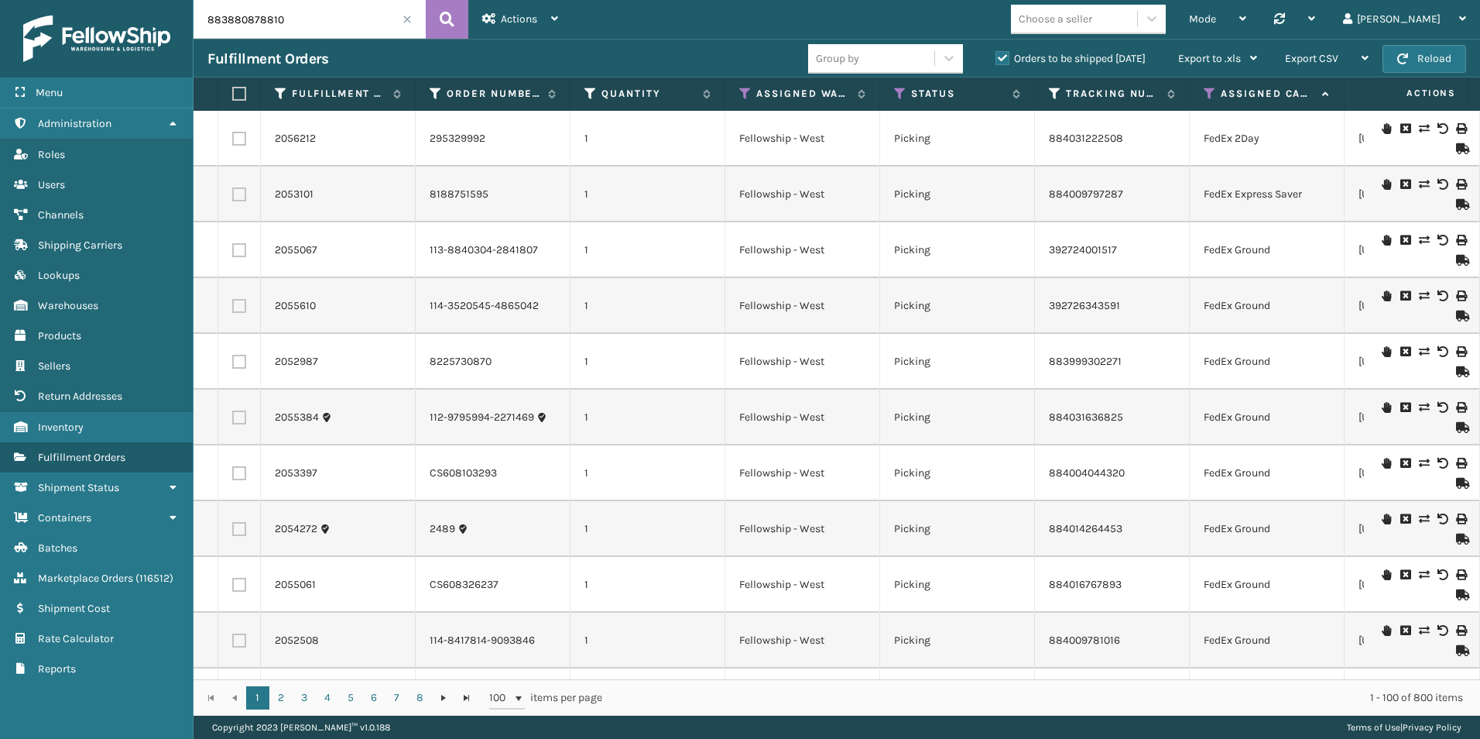
type input "883880878810"
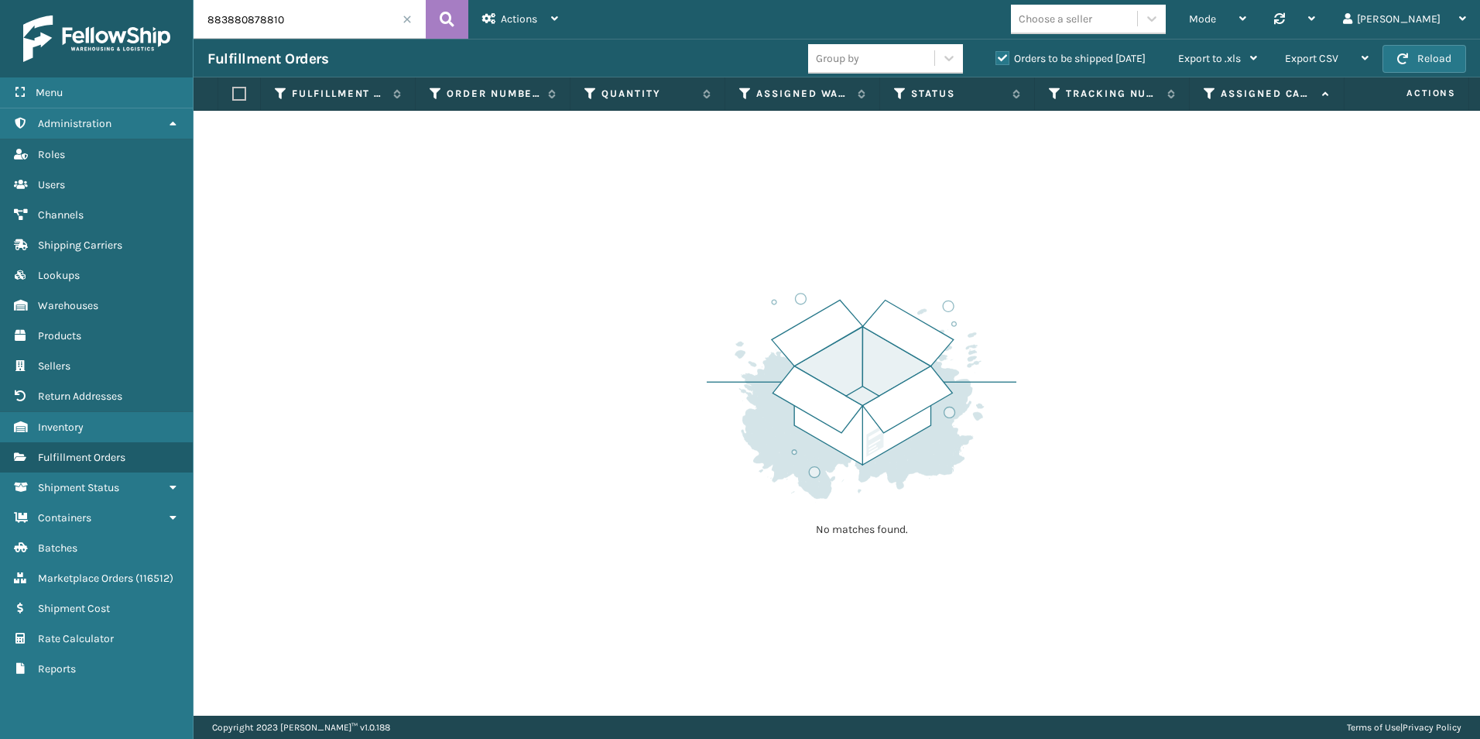
click at [1000, 58] on label "Orders to be shipped [DATE]" at bounding box center [1071, 58] width 150 height 13
click at [997, 58] on input "Orders to be shipped [DATE]" at bounding box center [996, 55] width 1 height 10
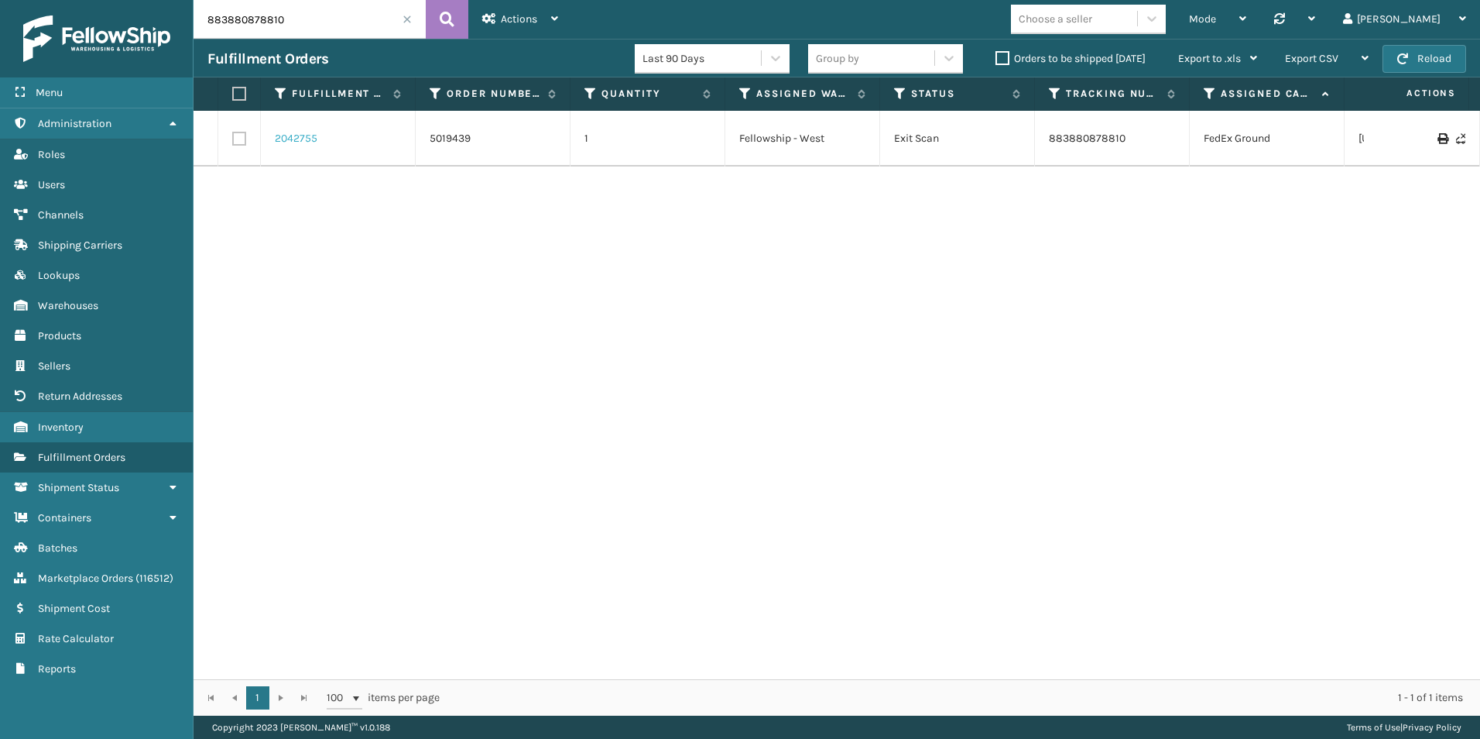
click at [302, 136] on link "2042755" at bounding box center [296, 138] width 43 height 15
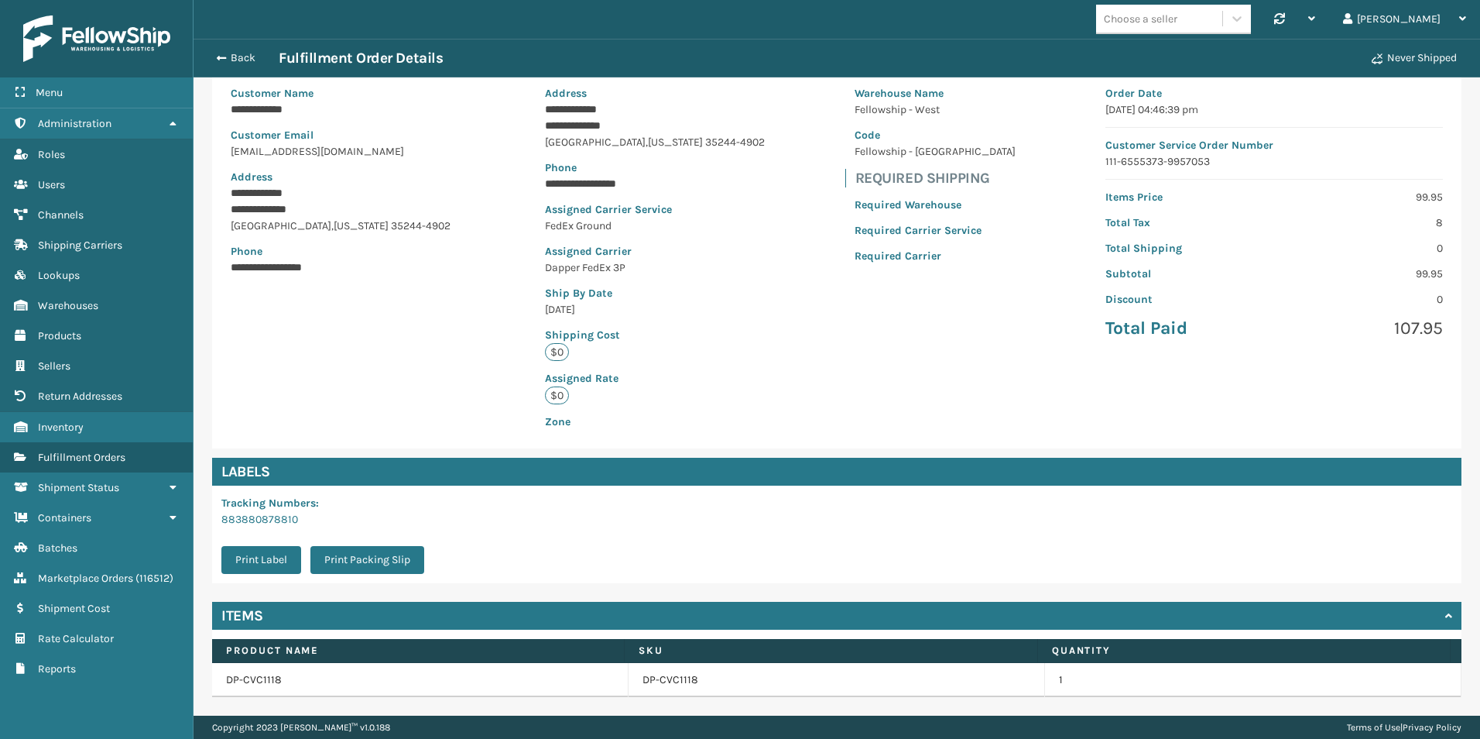
scroll to position [177, 0]
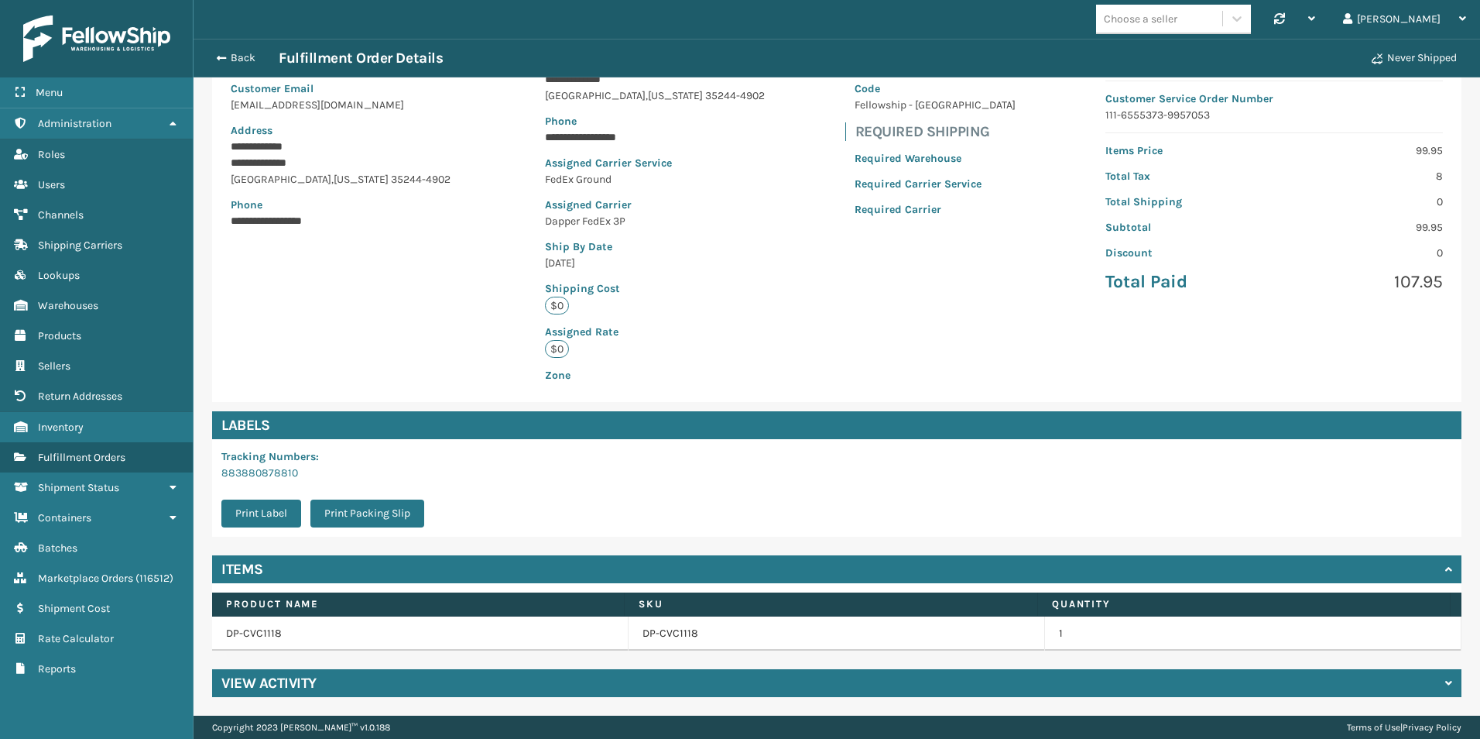
click at [290, 684] on h4 "View Activity" at bounding box center [268, 683] width 95 height 19
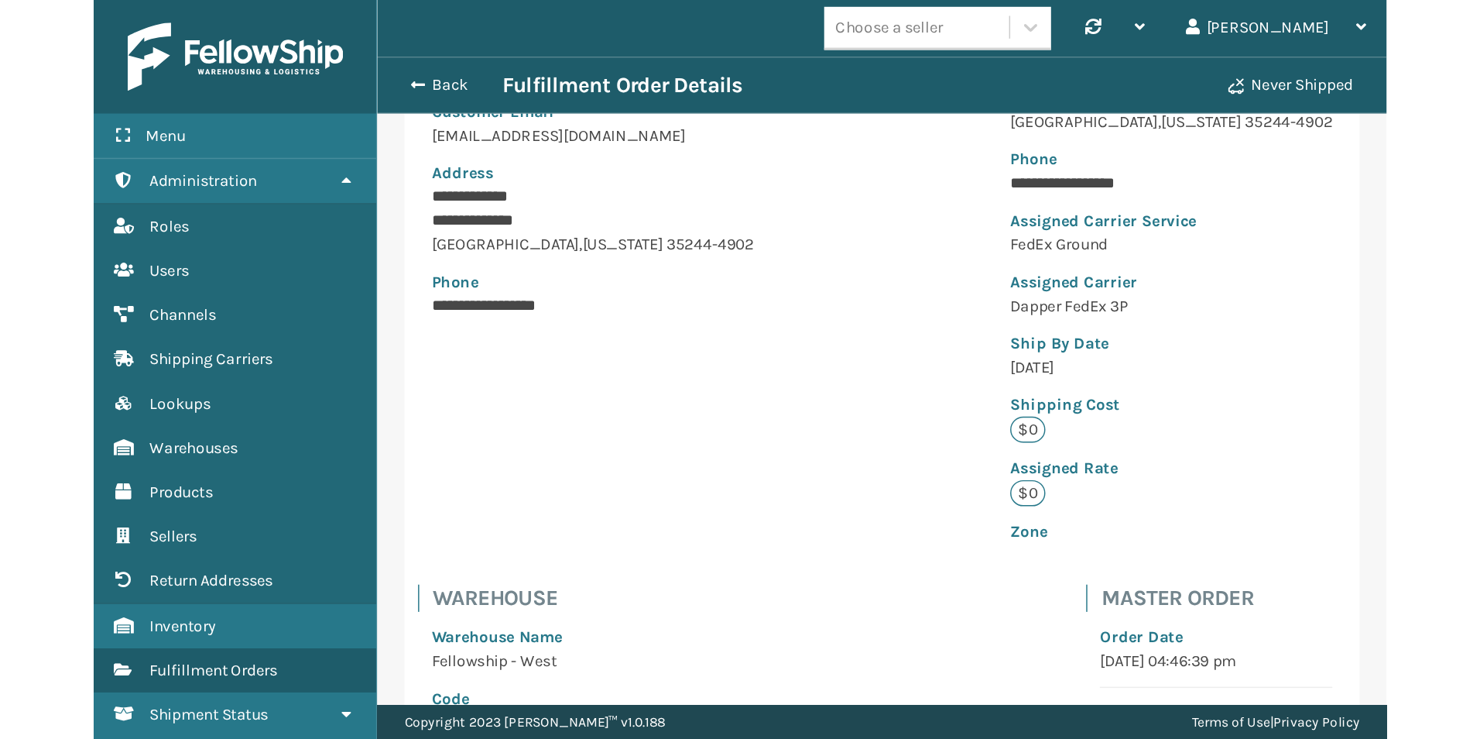
scroll to position [77394, 76145]
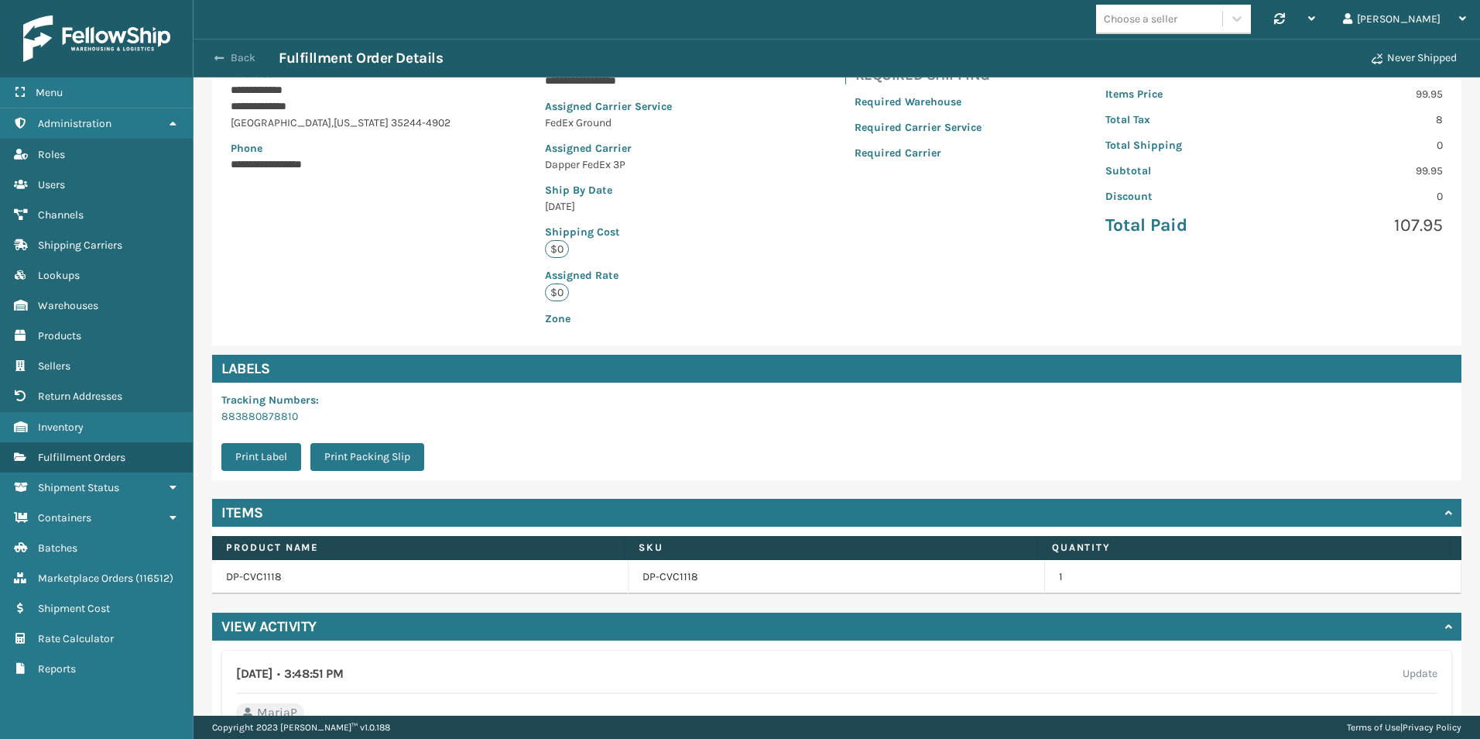
click at [232, 53] on button "Back" at bounding box center [243, 58] width 71 height 14
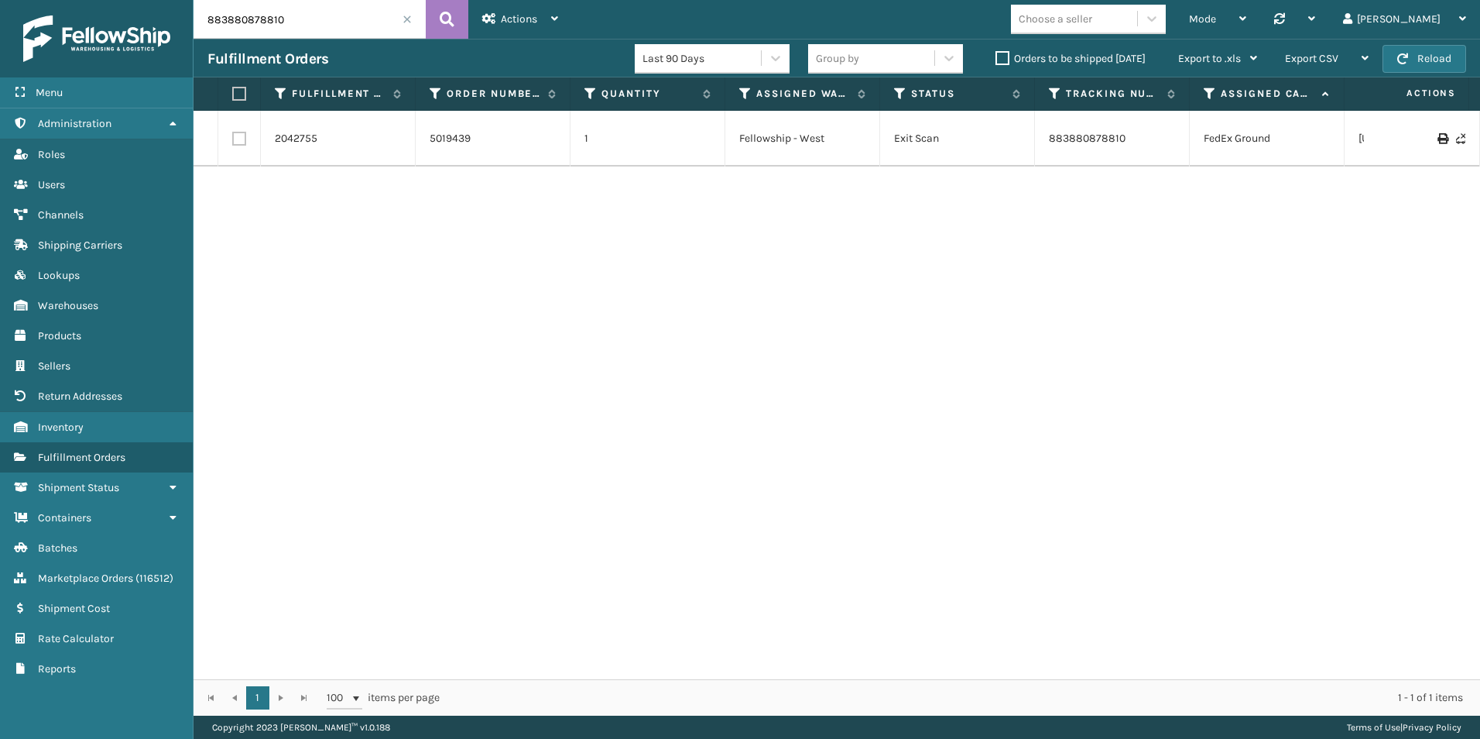
click at [290, 29] on input "883880878810" at bounding box center [310, 19] width 232 height 39
drag, startPoint x: 311, startPoint y: 26, endPoint x: 208, endPoint y: 17, distance: 103.3
click at [208, 17] on input "883880878810" at bounding box center [310, 19] width 232 height 39
type input "5018768"
click at [299, 133] on link "2032927" at bounding box center [296, 138] width 43 height 15
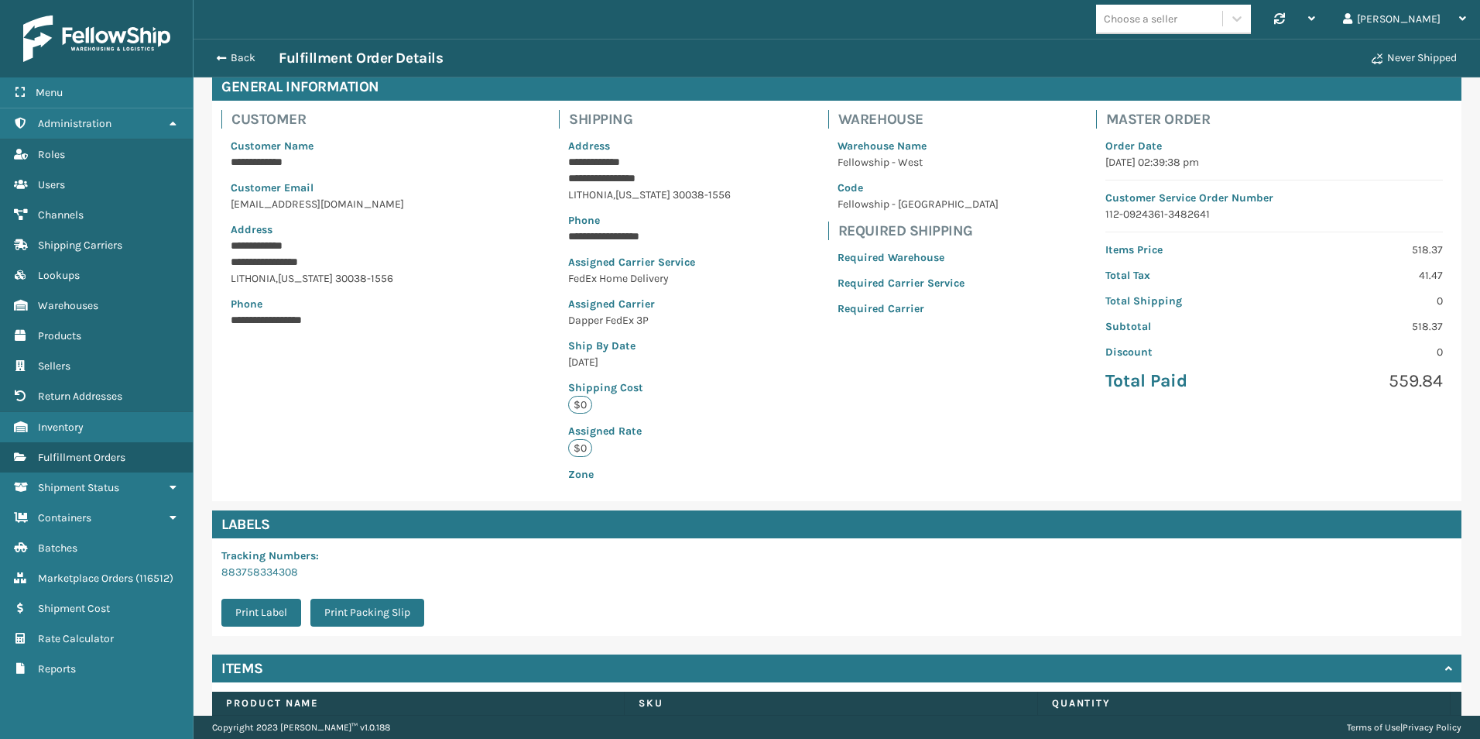
scroll to position [177, 0]
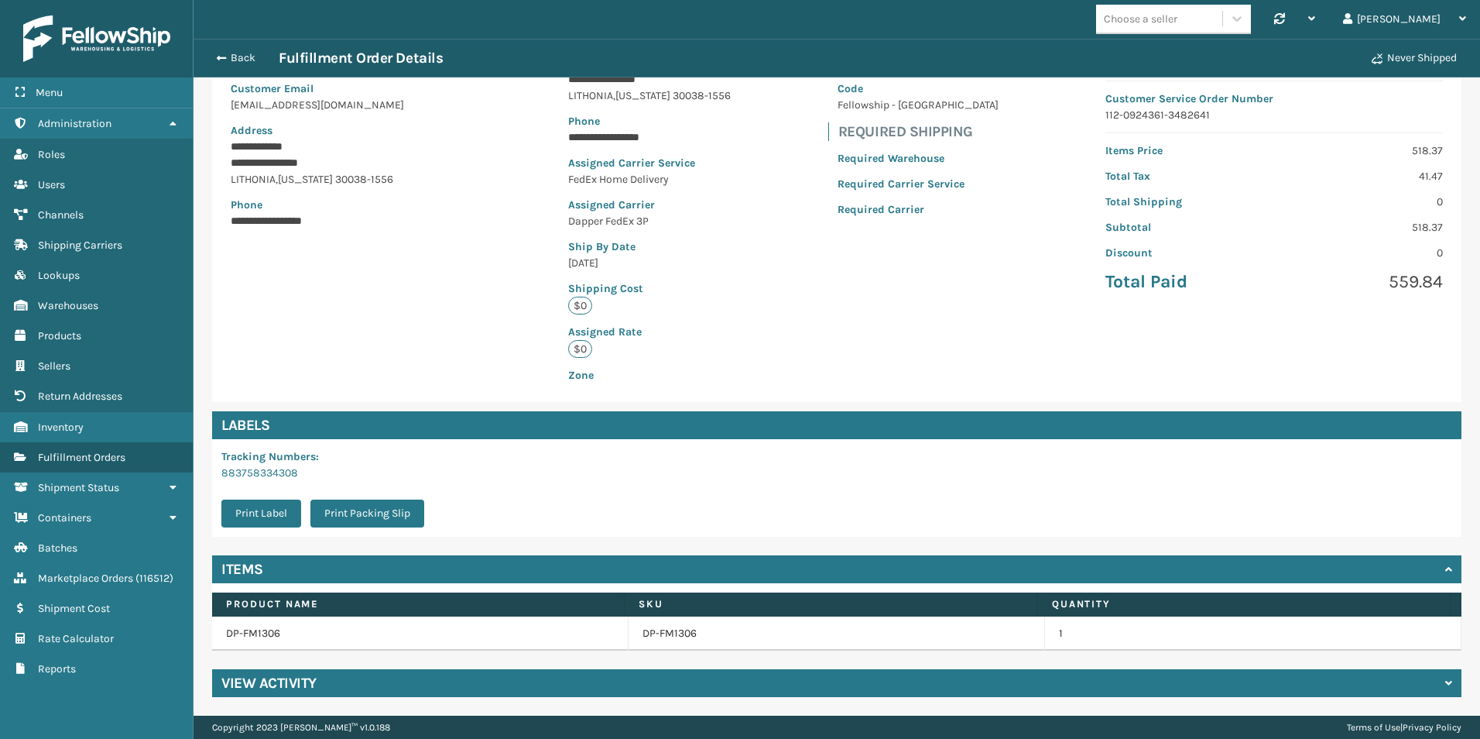
click at [277, 679] on h4 "View Activity" at bounding box center [268, 683] width 95 height 19
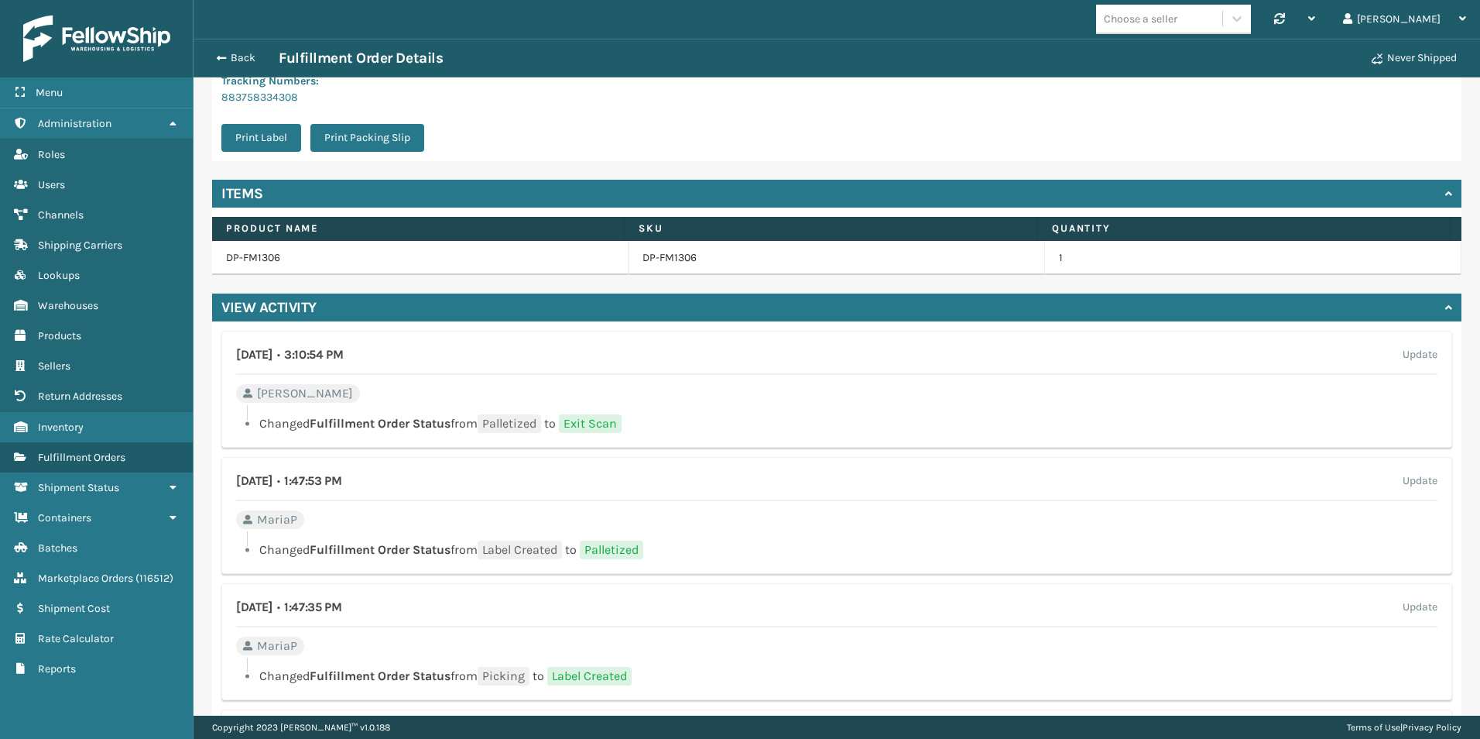
scroll to position [629, 0]
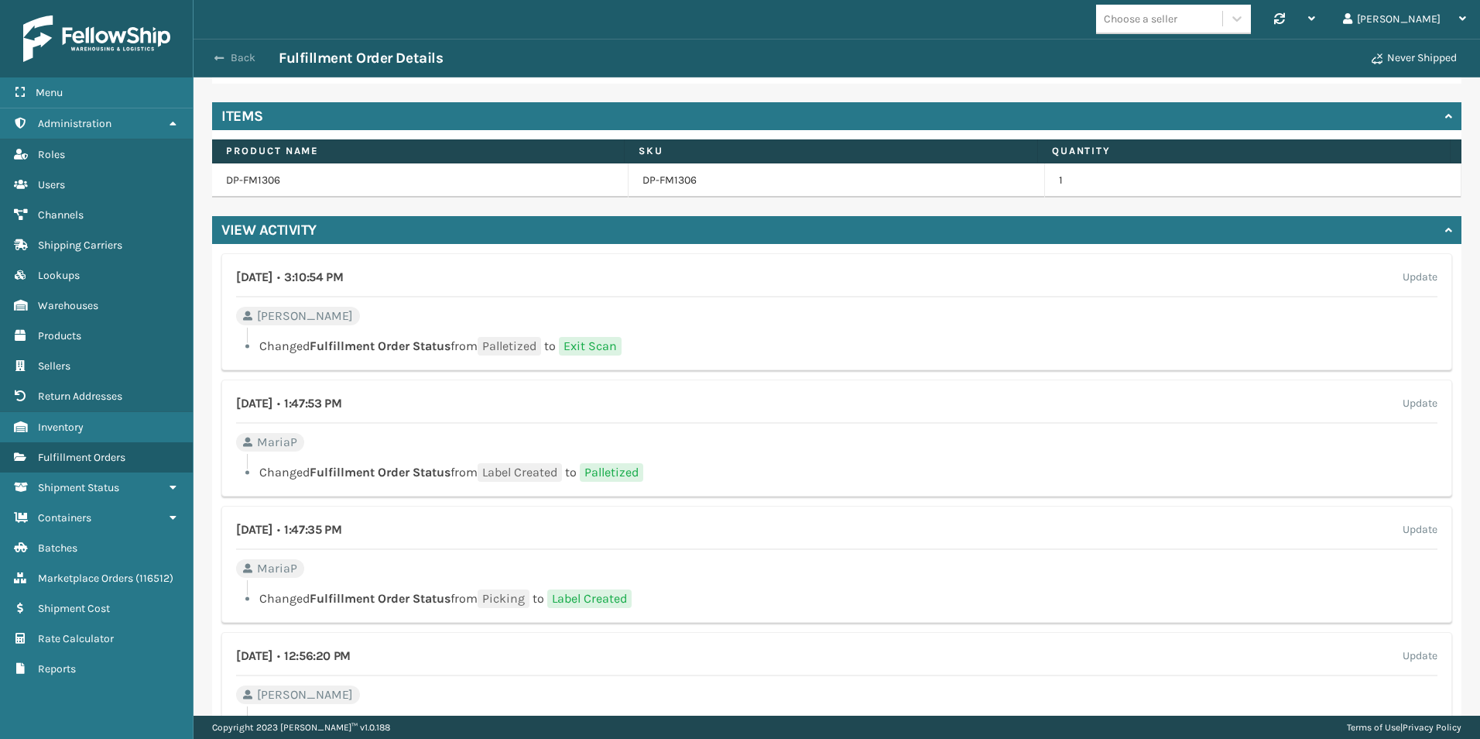
click at [219, 53] on span "button" at bounding box center [218, 58] width 9 height 11
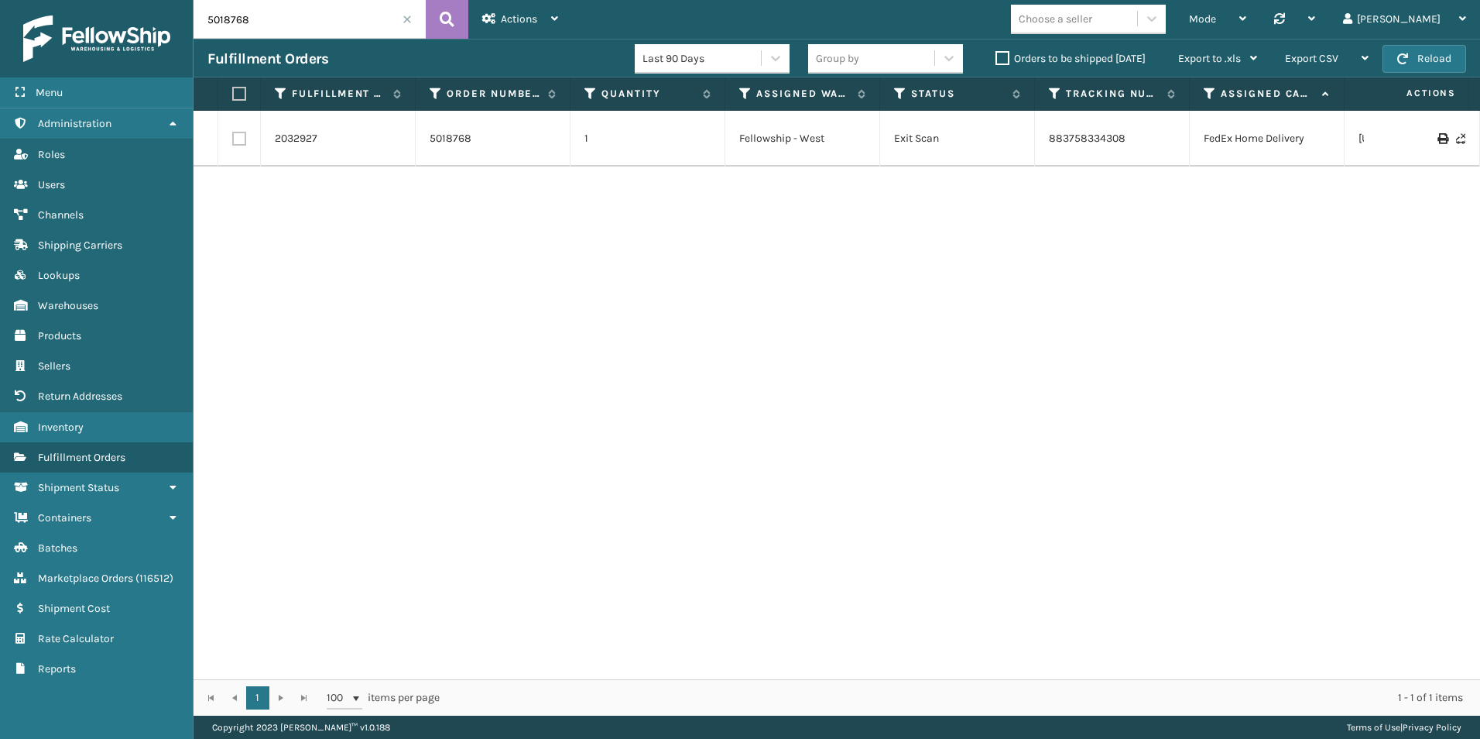
click at [294, 7] on input "5018768" at bounding box center [310, 19] width 232 height 39
drag, startPoint x: 329, startPoint y: 26, endPoint x: 207, endPoint y: 25, distance: 122.3
click at [207, 25] on input "5018768" at bounding box center [310, 19] width 232 height 39
paste input "111-8499649-1664229"
type input "111-8499649-1664229"
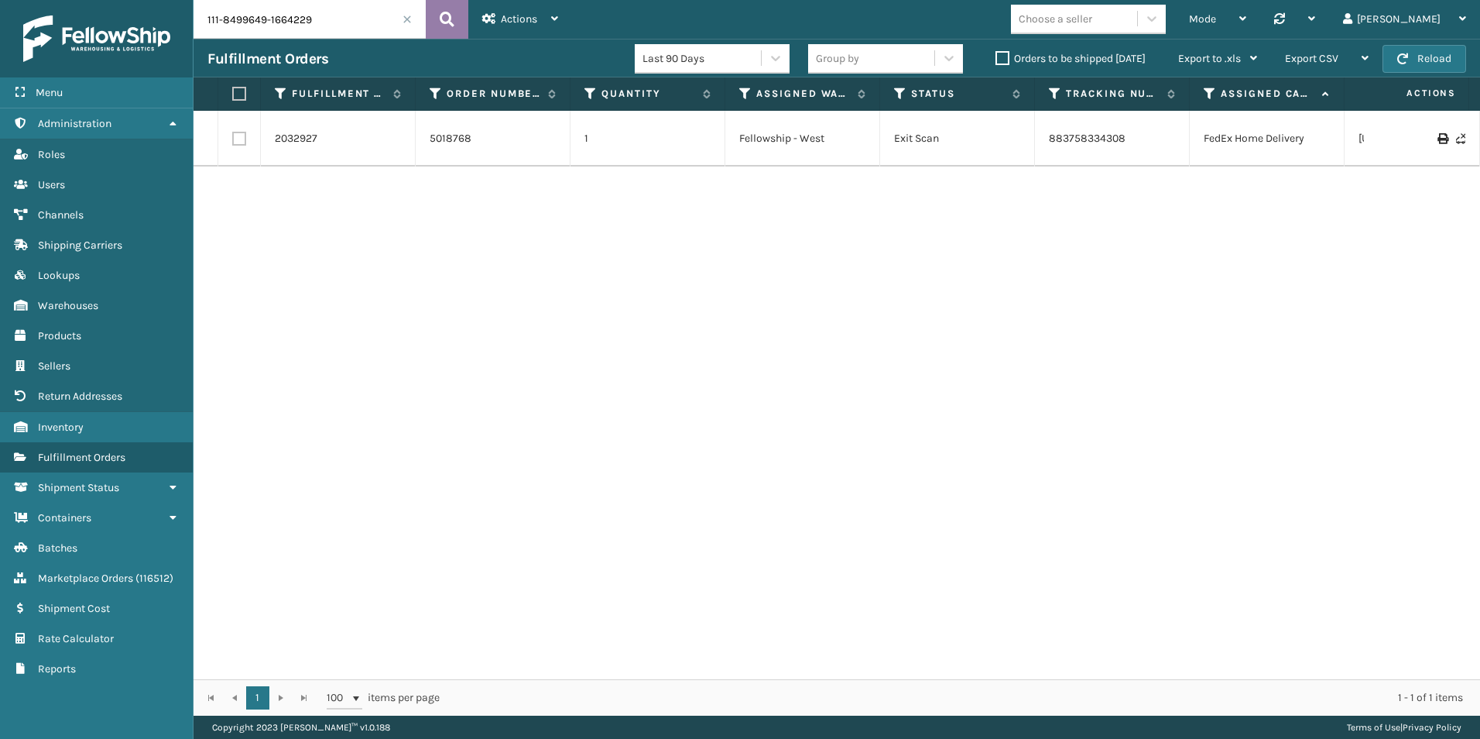
click at [453, 10] on icon at bounding box center [447, 19] width 15 height 23
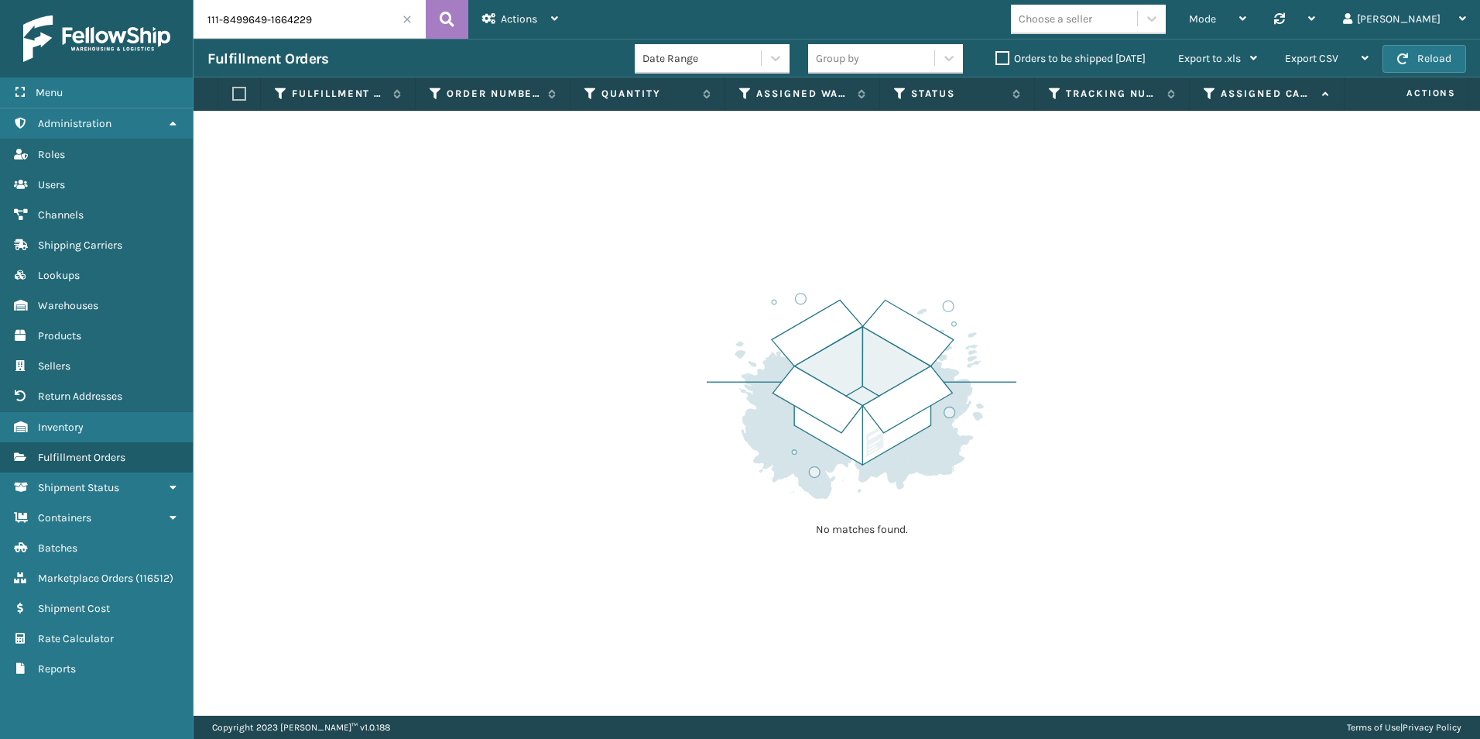
click at [1001, 53] on label "Orders to be shipped [DATE]" at bounding box center [1071, 58] width 150 height 13
click at [997, 53] on input "Orders to be shipped [DATE]" at bounding box center [996, 55] width 1 height 10
click at [407, 20] on span at bounding box center [407, 19] width 9 height 9
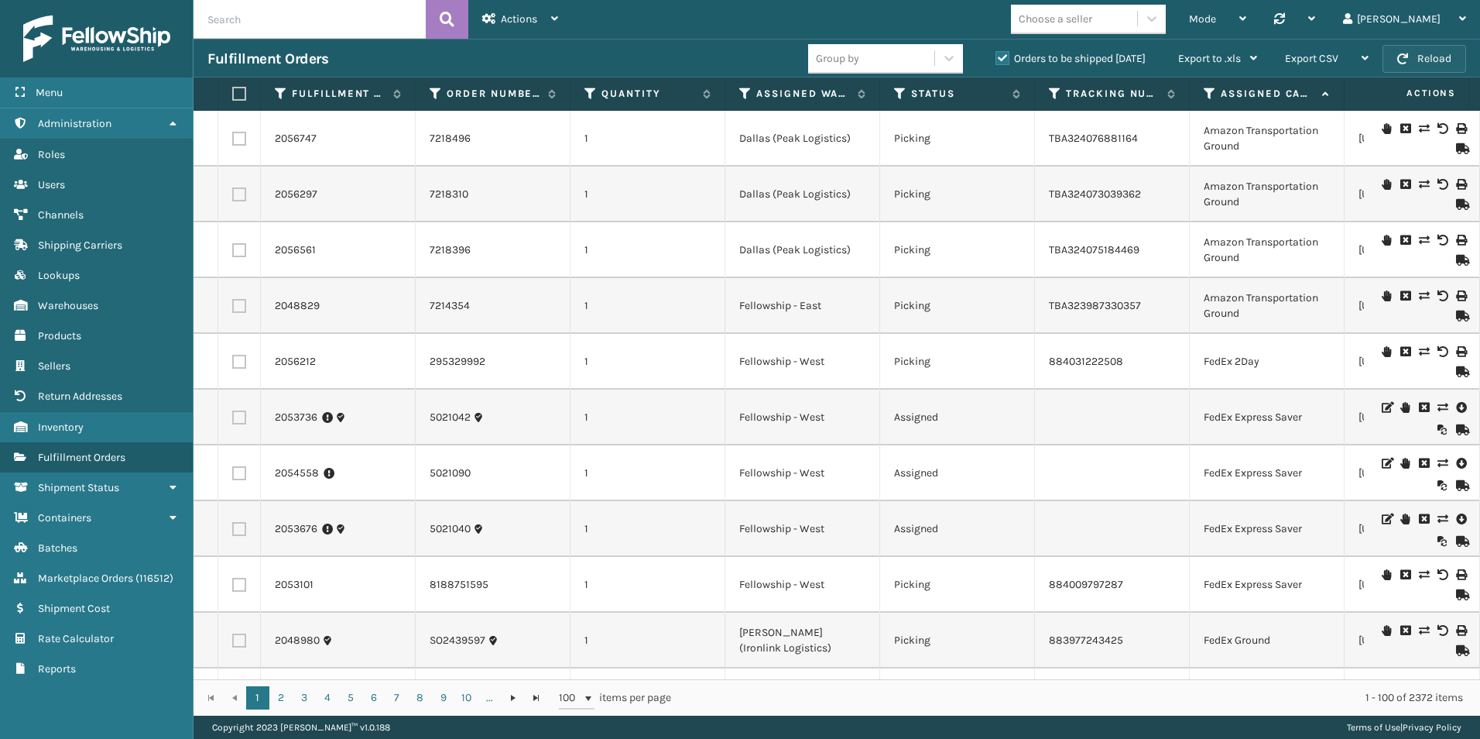
click at [1431, 55] on button "Reload" at bounding box center [1425, 59] width 84 height 28
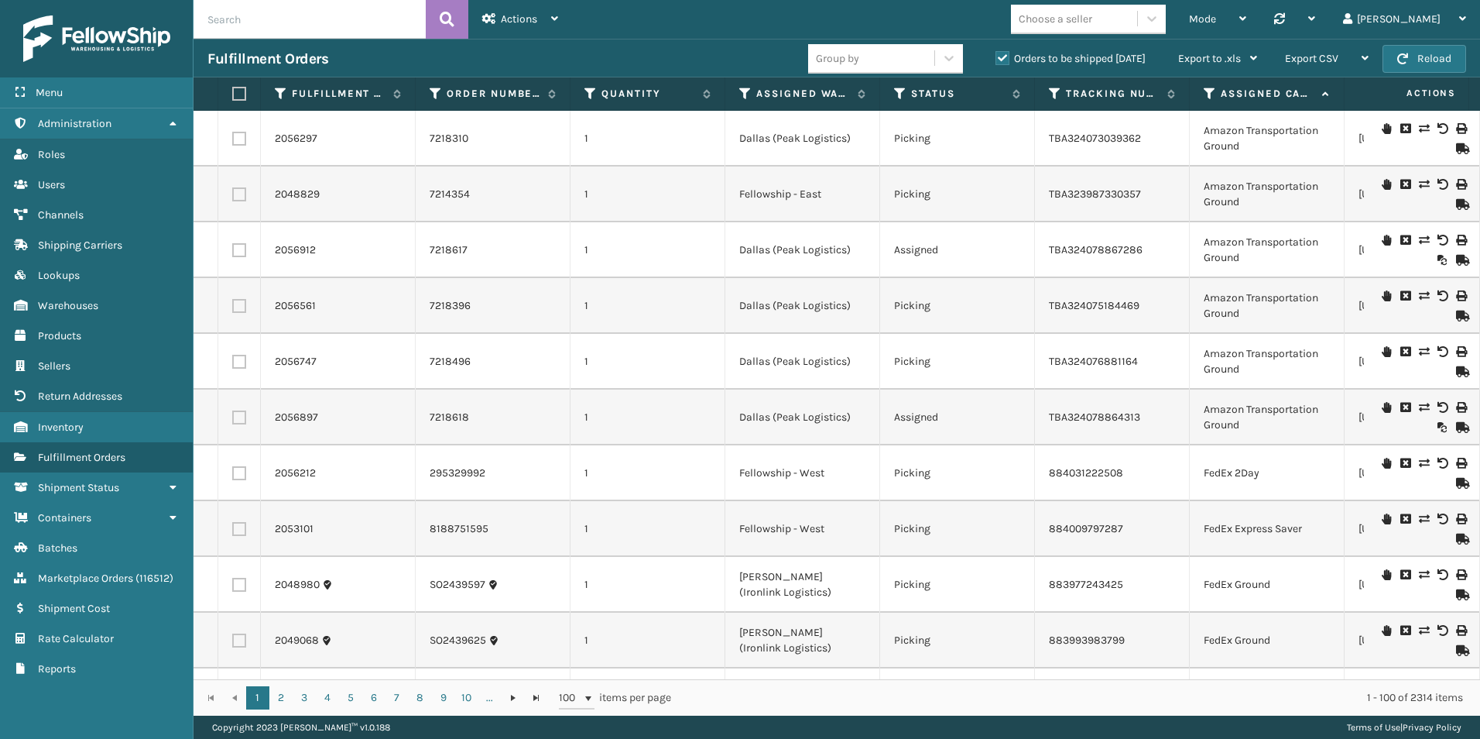
paste input "111-8499649-1664229"
type input "111-8499649-1664229"
click at [448, 23] on icon at bounding box center [447, 19] width 15 height 23
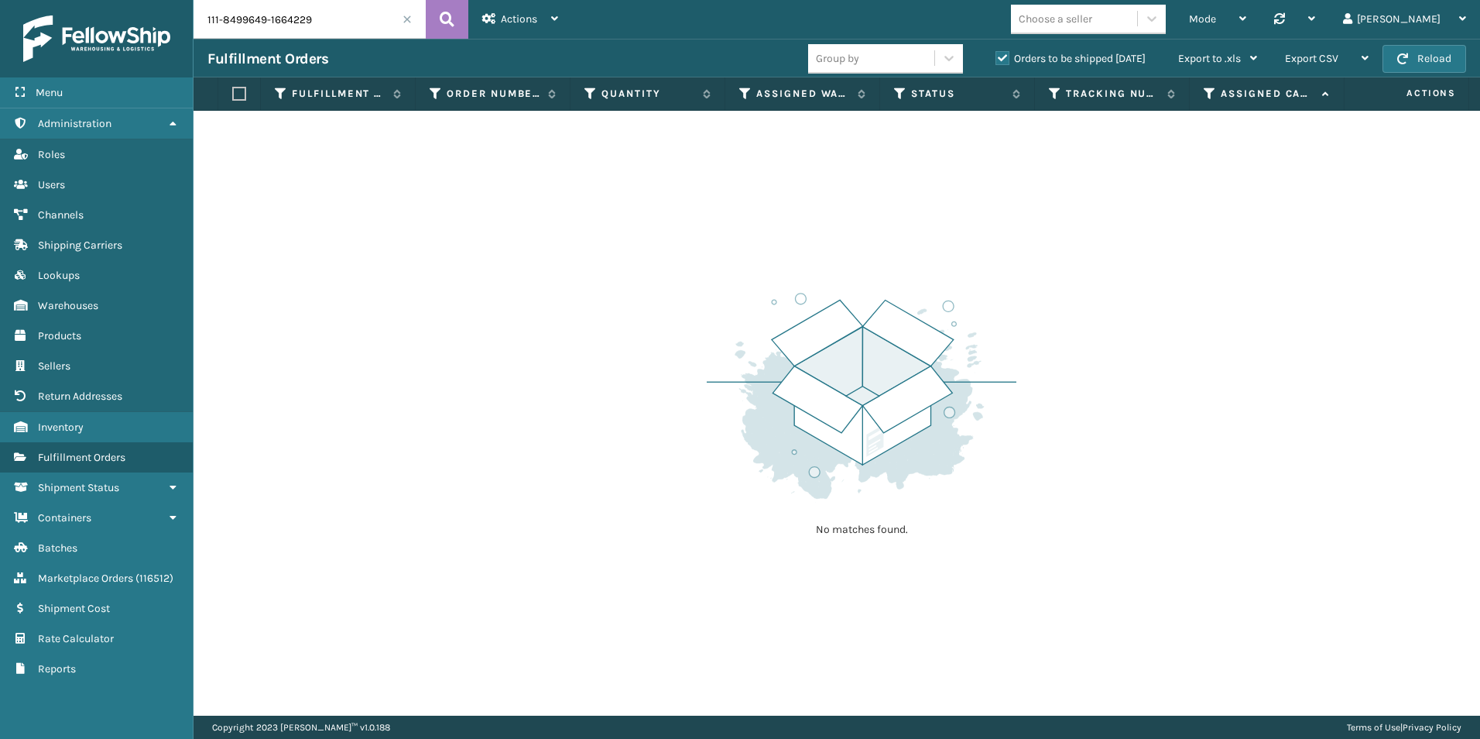
click at [1000, 53] on label "Orders to be shipped [DATE]" at bounding box center [1071, 58] width 150 height 13
click at [997, 53] on input "Orders to be shipped [DATE]" at bounding box center [996, 55] width 1 height 10
click at [441, 27] on icon at bounding box center [447, 19] width 15 height 23
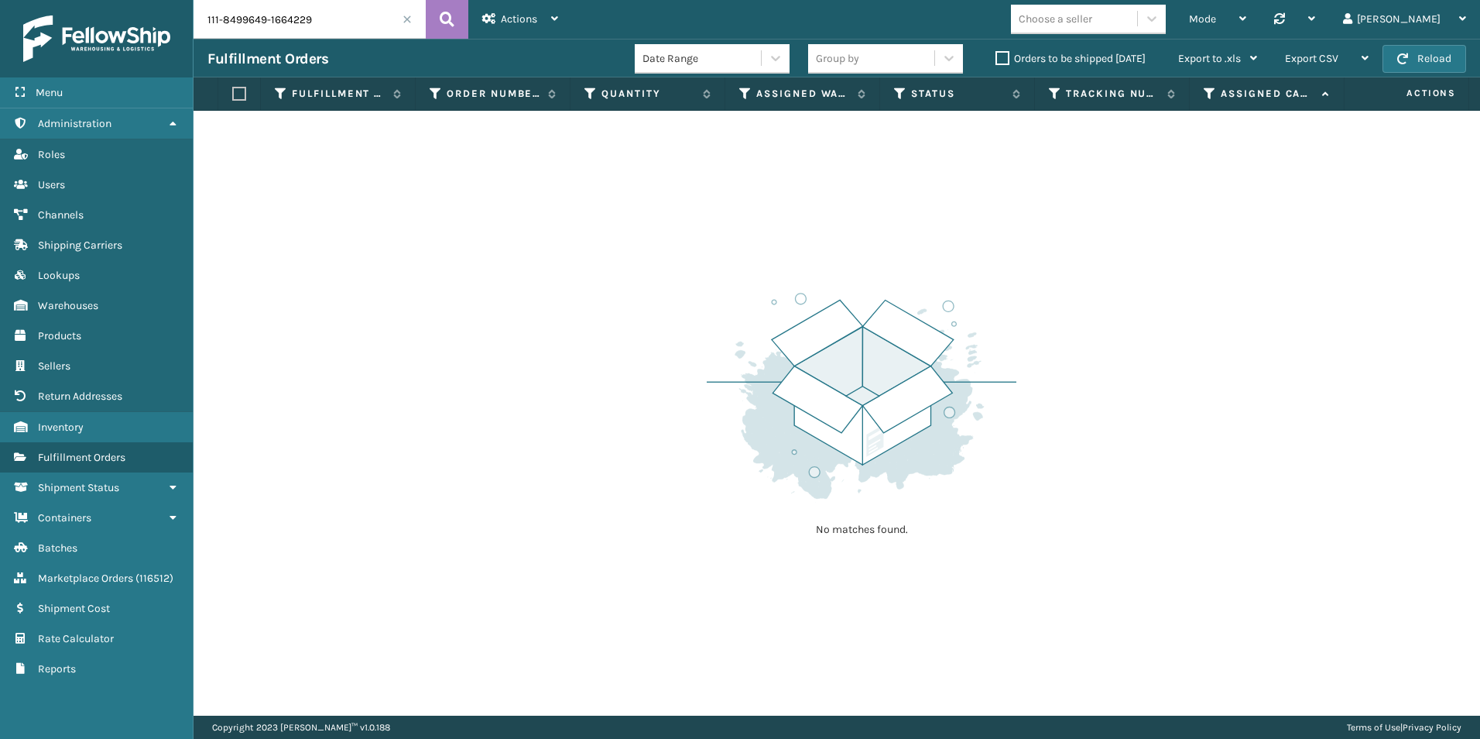
click at [1001, 59] on label "Orders to be shipped [DATE]" at bounding box center [1071, 58] width 150 height 13
click at [997, 59] on input "Orders to be shipped [DATE]" at bounding box center [996, 55] width 1 height 10
click at [407, 17] on span at bounding box center [407, 19] width 9 height 9
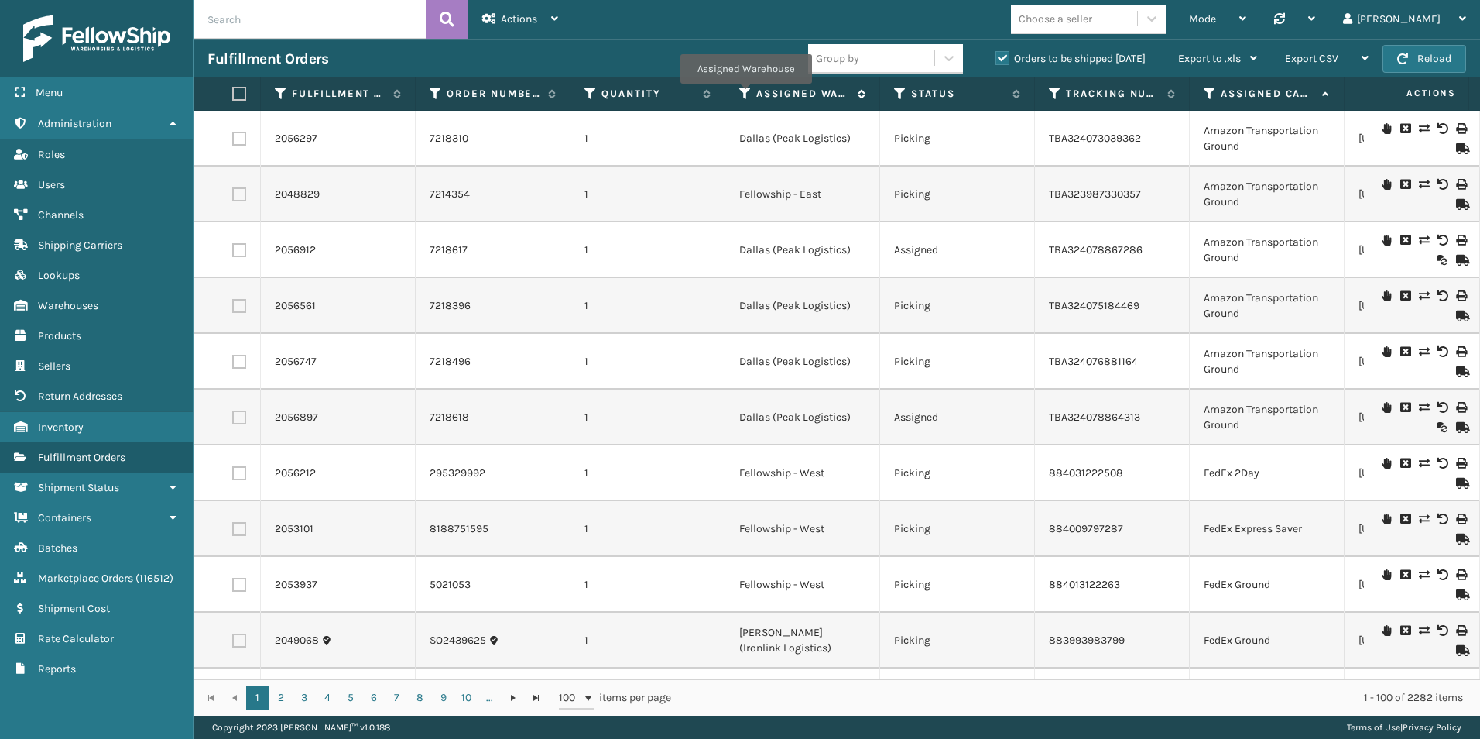
click at [746, 94] on icon at bounding box center [745, 94] width 12 height 14
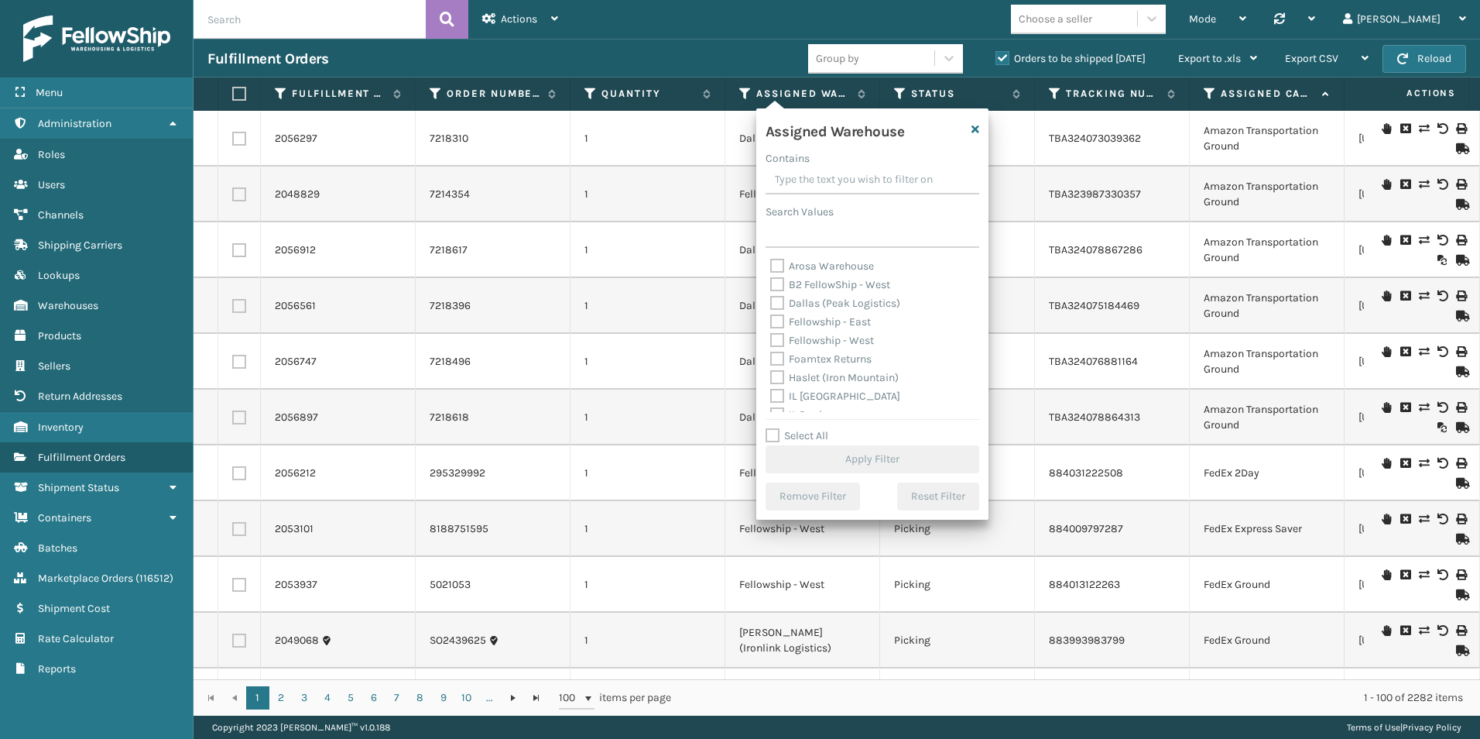
click at [780, 339] on label "Fellowship - West" at bounding box center [822, 340] width 104 height 13
click at [771, 339] on input "Fellowship - West" at bounding box center [770, 336] width 1 height 10
checkbox input "true"
click at [859, 465] on button "Apply Filter" at bounding box center [873, 459] width 214 height 28
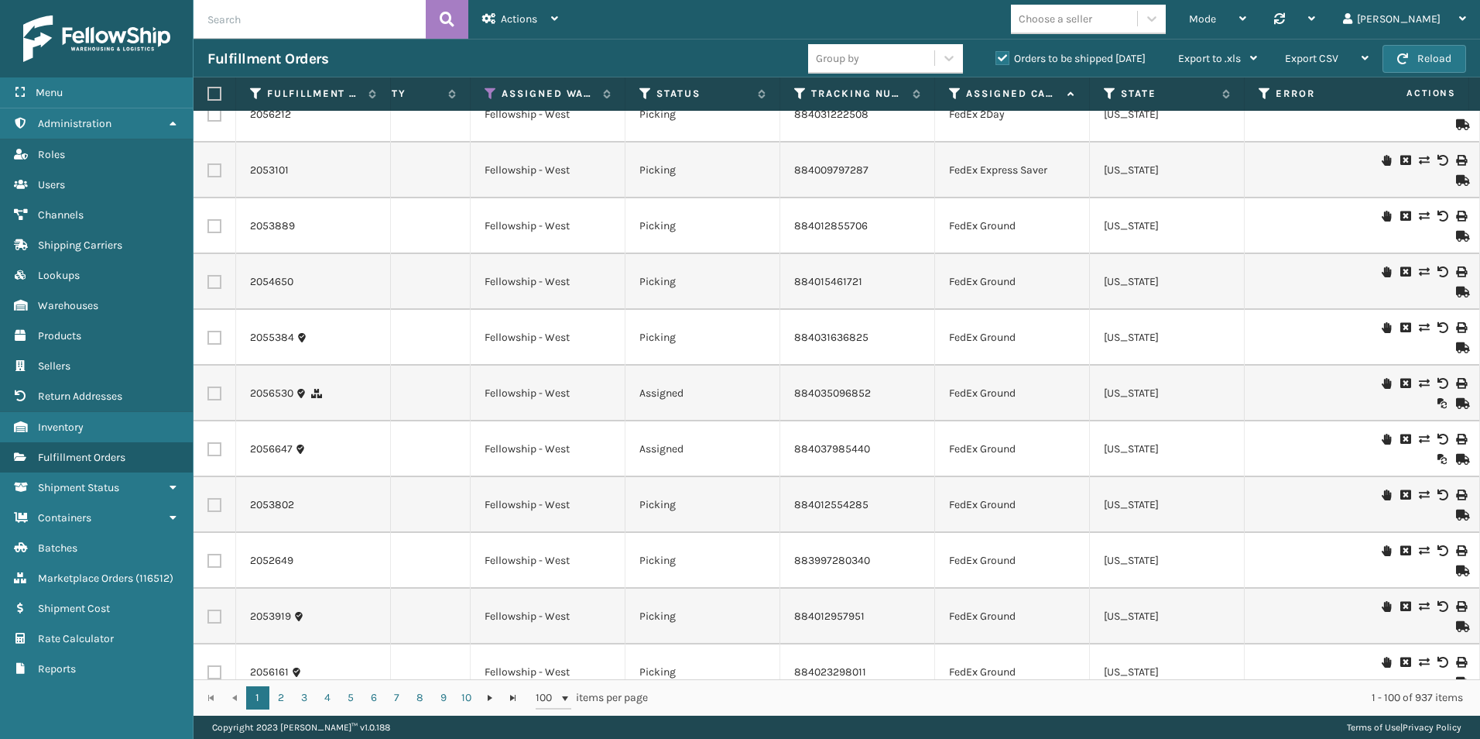
scroll to position [0, 255]
